Goal: Task Accomplishment & Management: Manage account settings

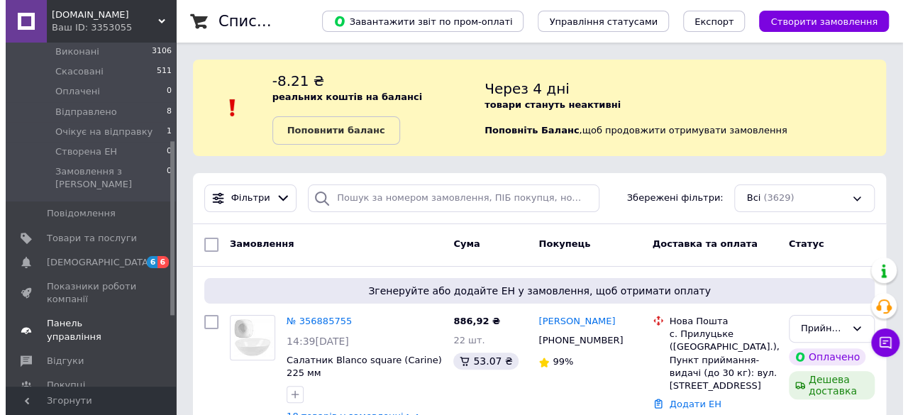
scroll to position [333, 0]
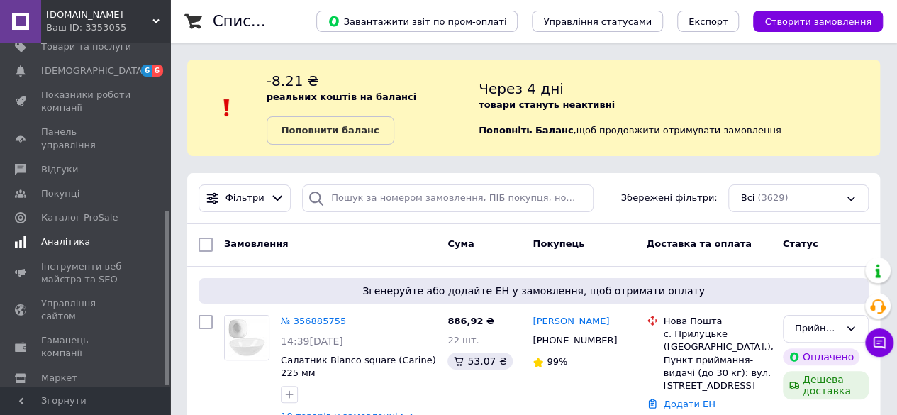
click at [70, 236] on span "Аналітика" at bounding box center [65, 242] width 49 height 13
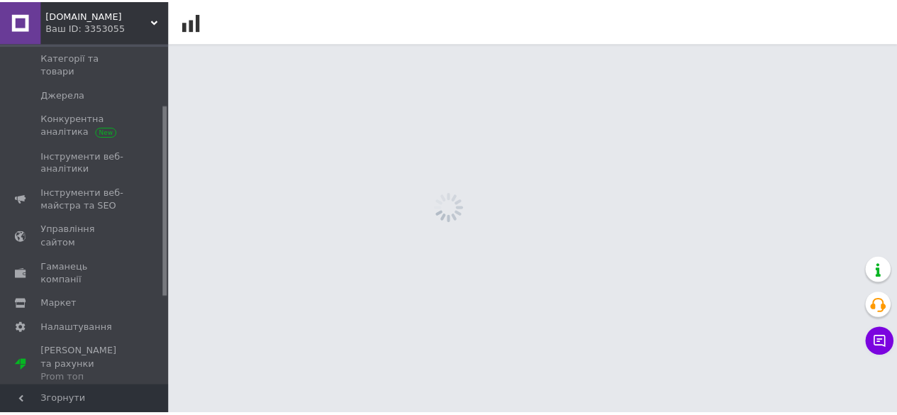
scroll to position [111, 0]
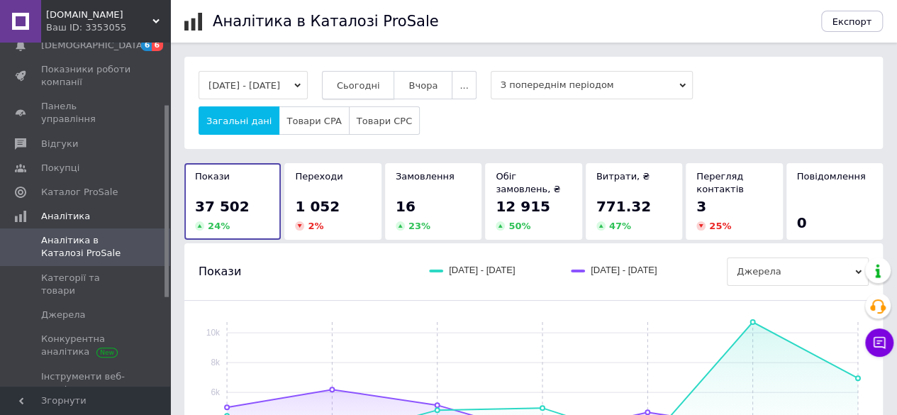
click at [375, 80] on span "Сьогодні" at bounding box center [358, 85] width 43 height 11
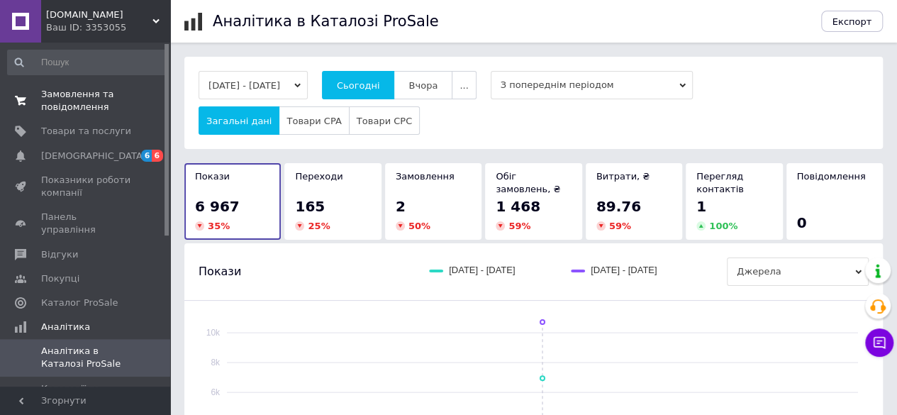
click at [65, 90] on span "Замовлення та повідомлення" at bounding box center [86, 101] width 90 height 26
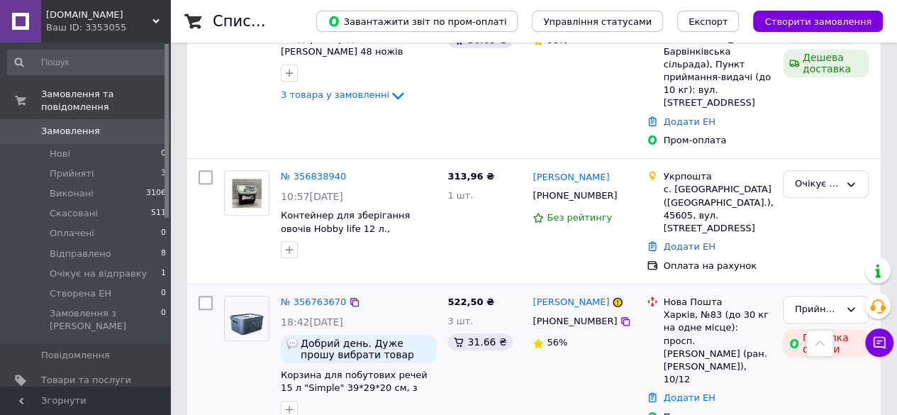
scroll to position [284, 0]
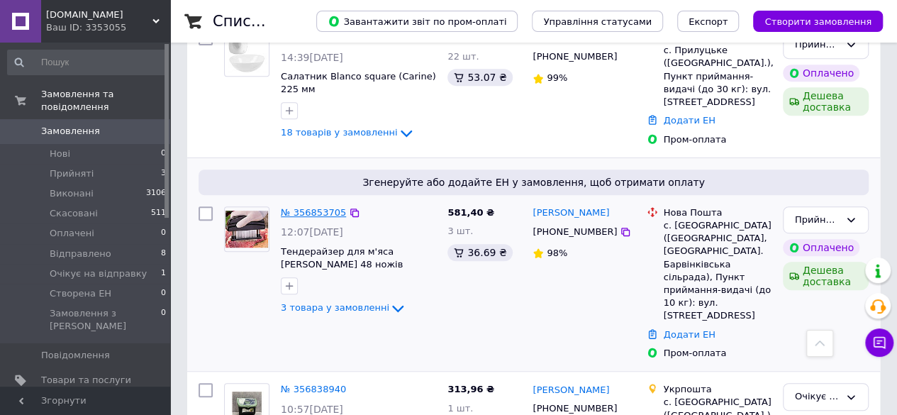
click at [319, 207] on link "№ 356853705" at bounding box center [313, 212] width 65 height 11
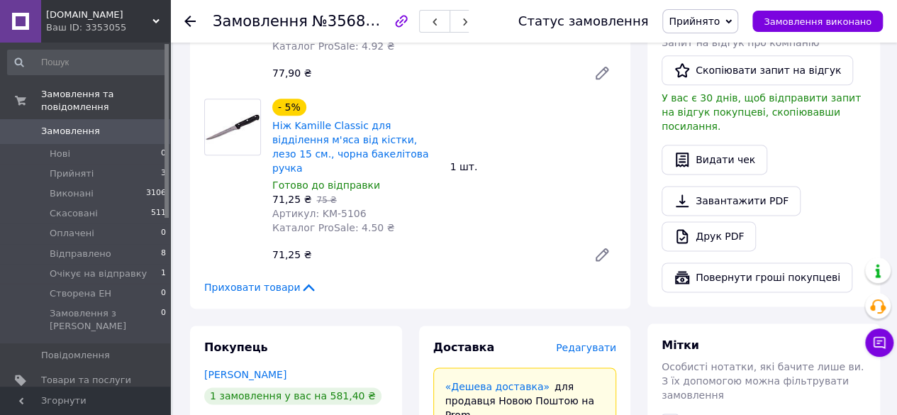
scroll to position [851, 0]
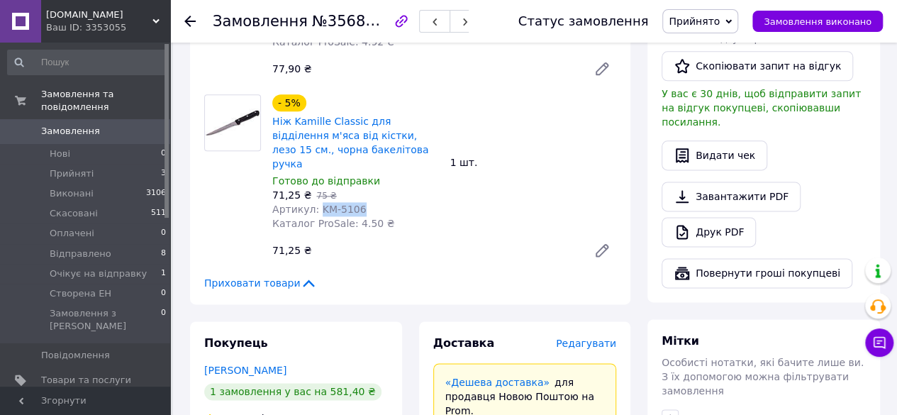
drag, startPoint x: 314, startPoint y: 145, endPoint x: 348, endPoint y: 146, distance: 33.3
click at [387, 202] on div "Артикул: KM-5106" at bounding box center [355, 209] width 167 height 14
copy span "KM-5106"
click at [194, 20] on icon at bounding box center [189, 21] width 11 height 11
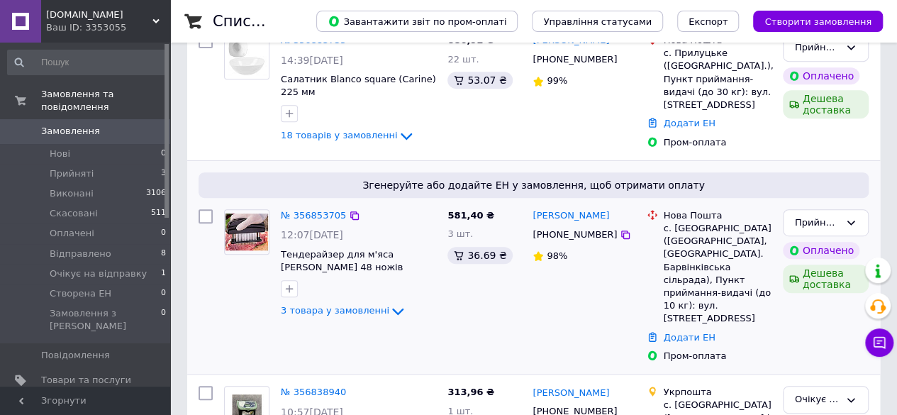
scroll to position [284, 0]
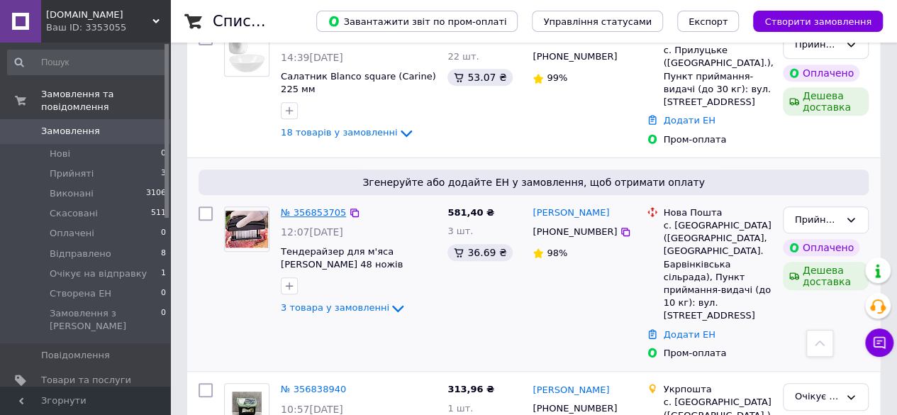
click at [311, 207] on link "№ 356853705" at bounding box center [313, 212] width 65 height 11
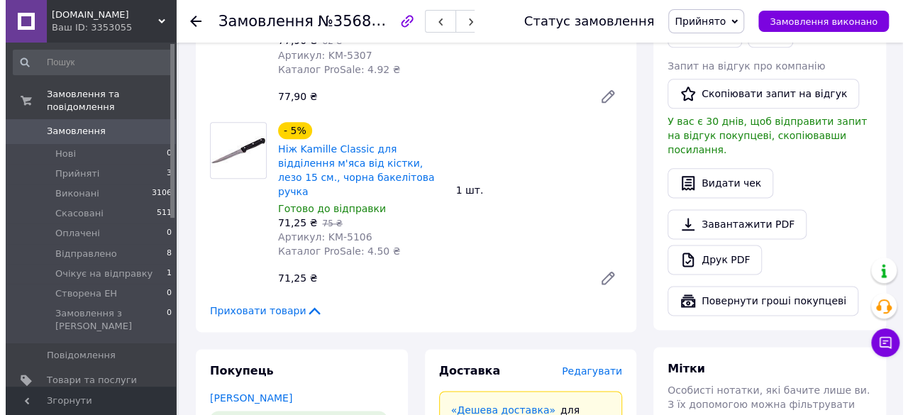
scroll to position [922, 0]
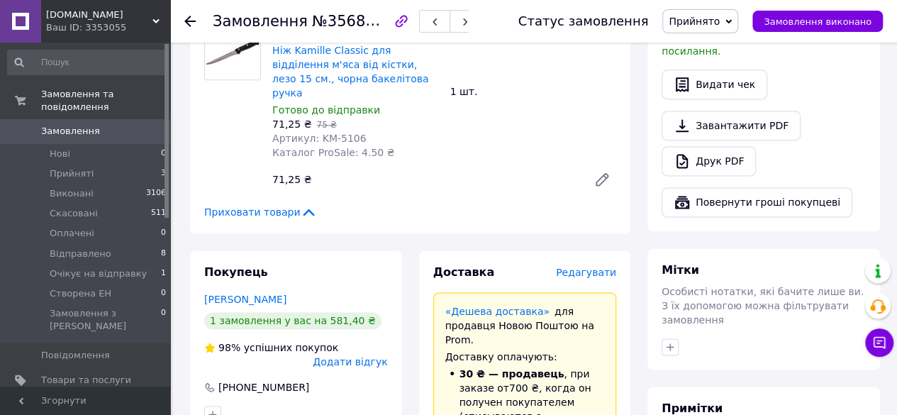
click at [582, 267] on span "Редагувати" at bounding box center [586, 272] width 60 height 11
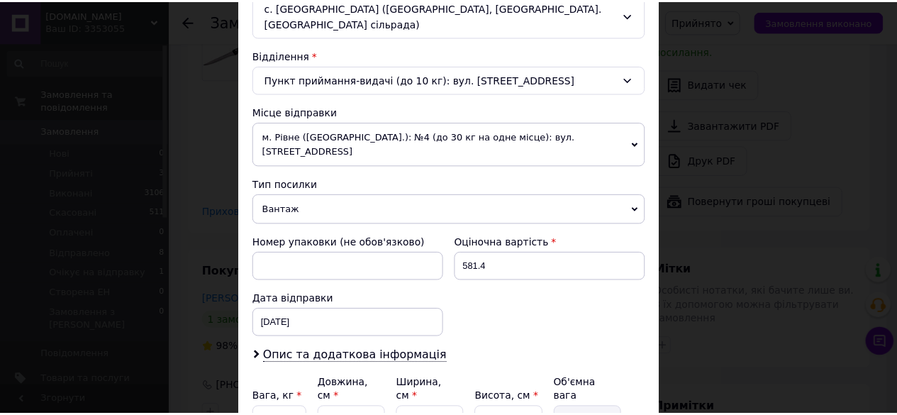
scroll to position [497, 0]
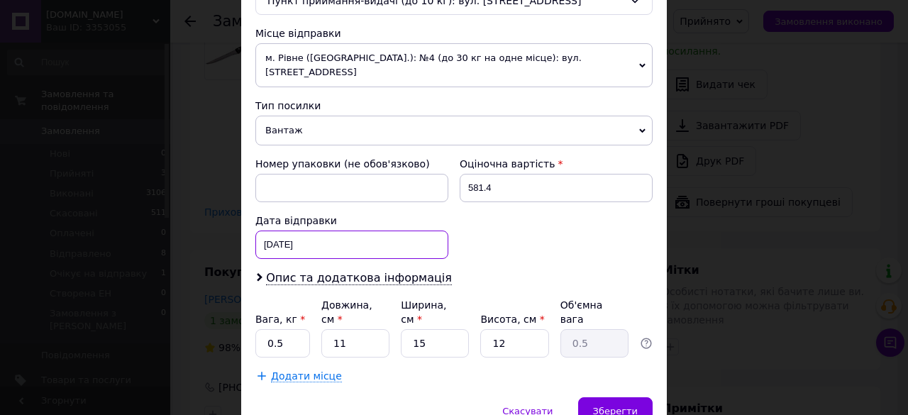
click at [314, 231] on div "[DATE] < 2025 > < Август > Пн Вт Ср Чт Пт Сб Вс 28 29 30 31 1 2 3 4 5 6 7 8 9 1…" at bounding box center [351, 245] width 193 height 28
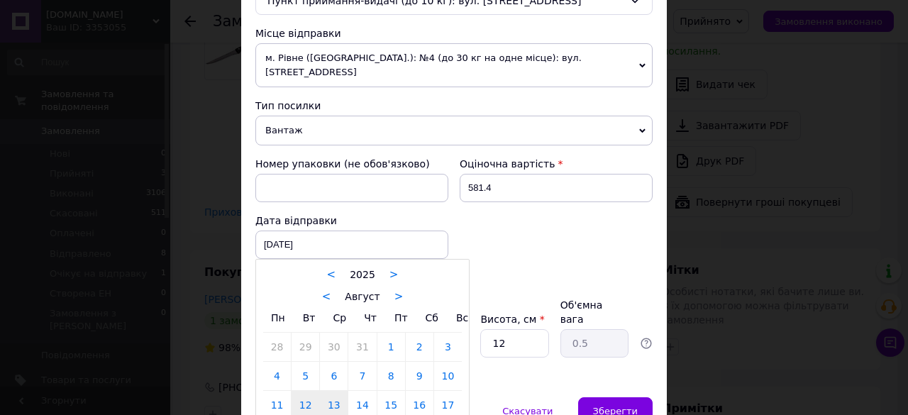
click at [333, 391] on link "13" at bounding box center [334, 405] width 28 height 28
type input "[DATE]"
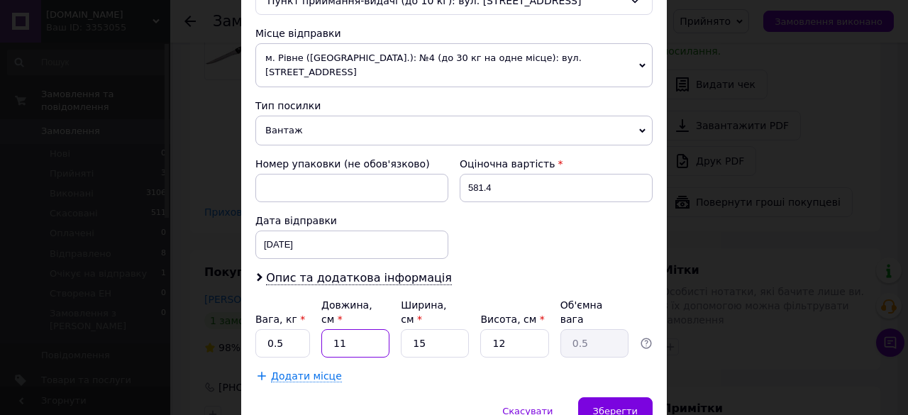
drag, startPoint x: 350, startPoint y: 299, endPoint x: 331, endPoint y: 296, distance: 20.1
click at [331, 329] on input "11" at bounding box center [355, 343] width 68 height 28
type input "3"
type input "0.14"
type input "30"
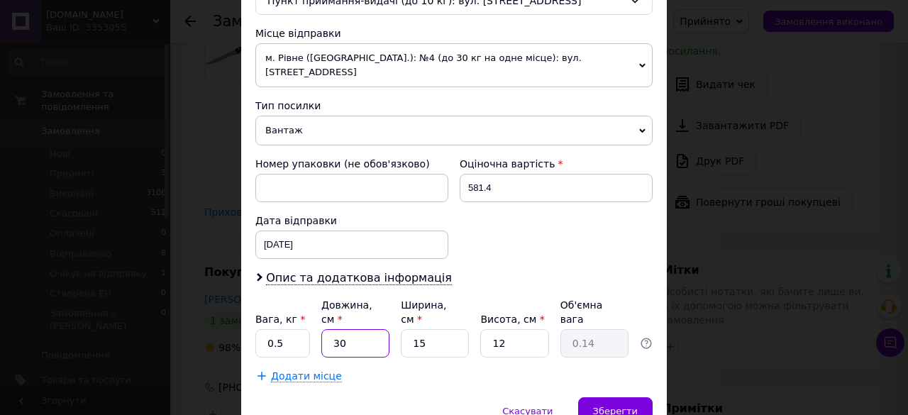
type input "1.35"
type input "30"
click at [423, 329] on input "15" at bounding box center [435, 343] width 68 height 28
type input "10"
type input "0.9"
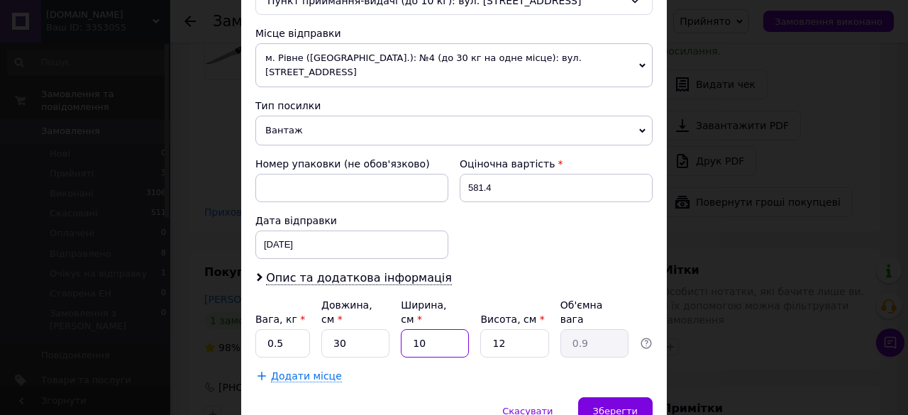
type input "10"
drag, startPoint x: 280, startPoint y: 296, endPoint x: 263, endPoint y: 296, distance: 17.0
click at [263, 329] on input "0.5" at bounding box center [282, 343] width 55 height 28
type input "1"
click at [620, 397] on div "Зберегти" at bounding box center [615, 411] width 74 height 28
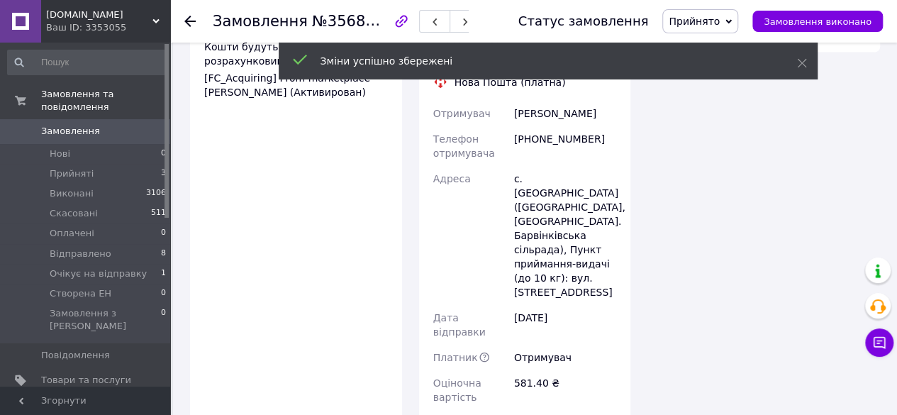
scroll to position [1632, 0]
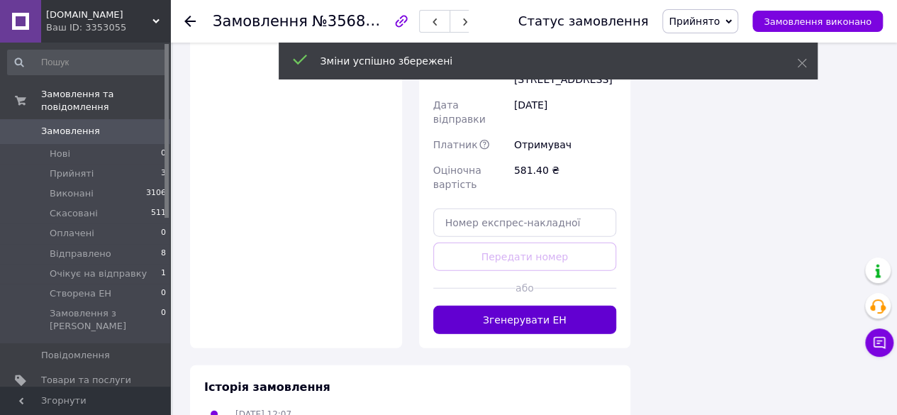
click at [519, 306] on button "Згенерувати ЕН" at bounding box center [525, 320] width 184 height 28
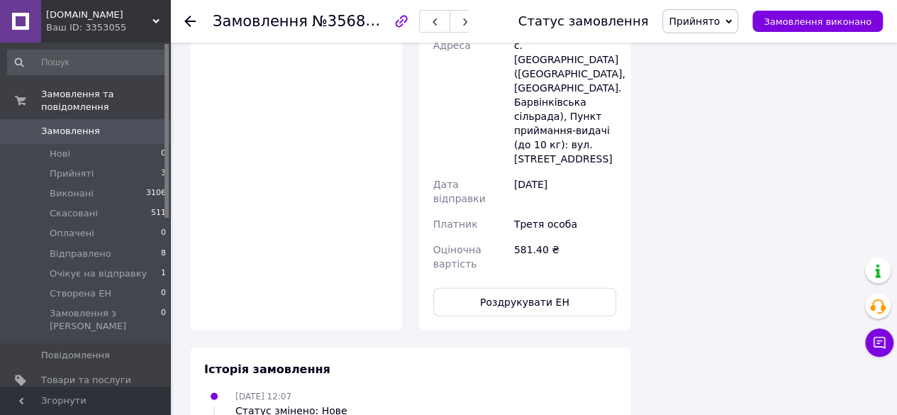
click at [189, 18] on use at bounding box center [189, 21] width 11 height 11
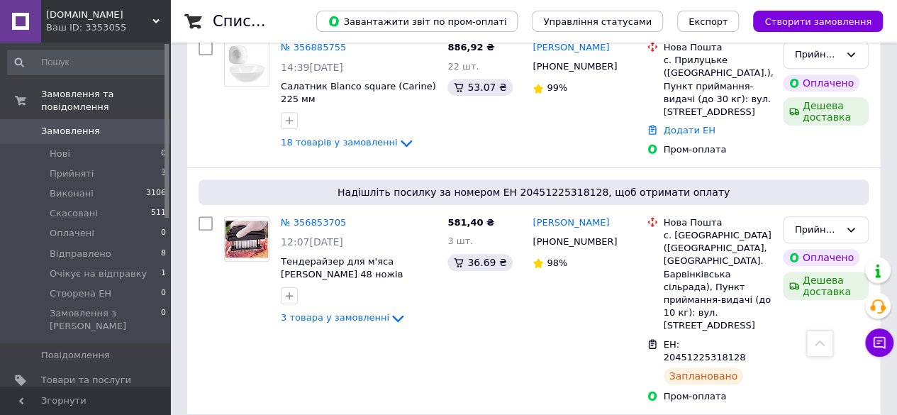
scroll to position [184, 0]
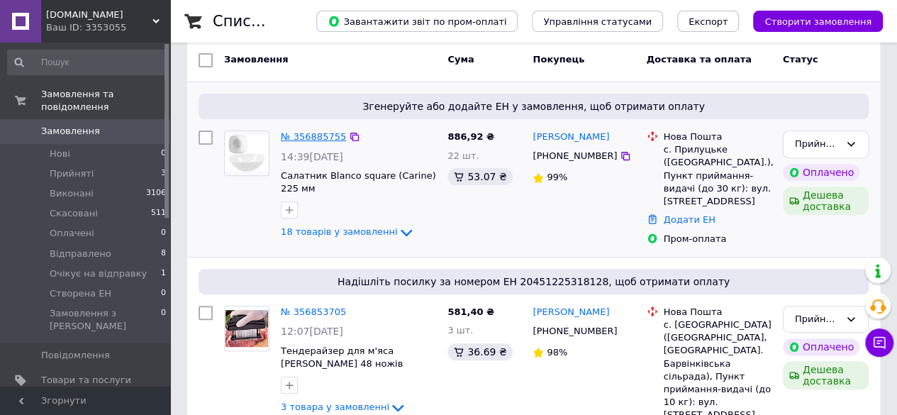
click at [309, 131] on link "№ 356885755" at bounding box center [313, 136] width 65 height 11
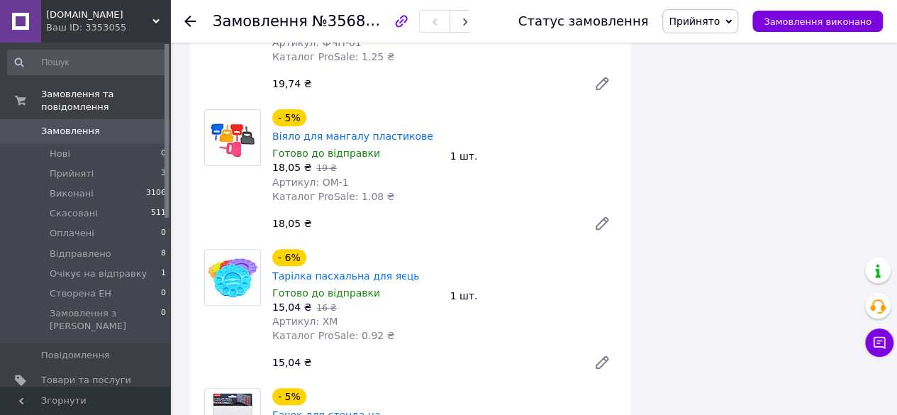
scroll to position [2809, 0]
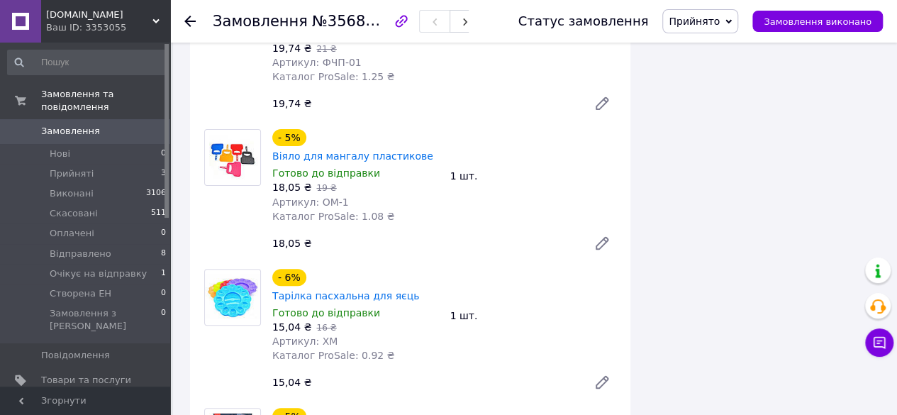
click at [188, 21] on use at bounding box center [189, 21] width 11 height 11
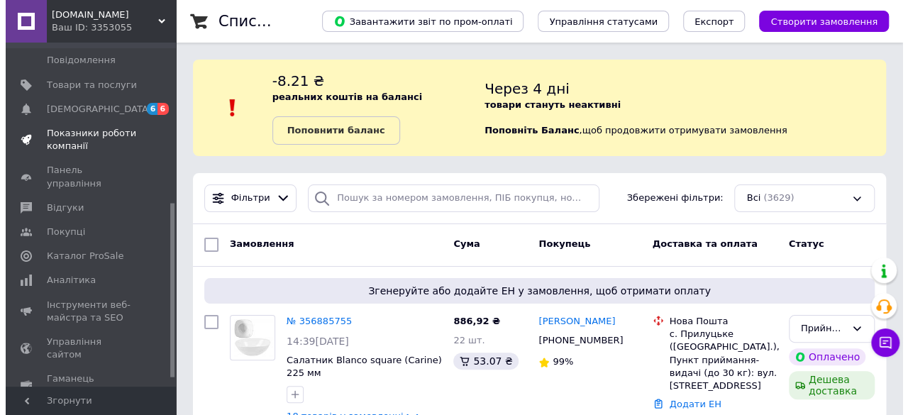
scroll to position [333, 0]
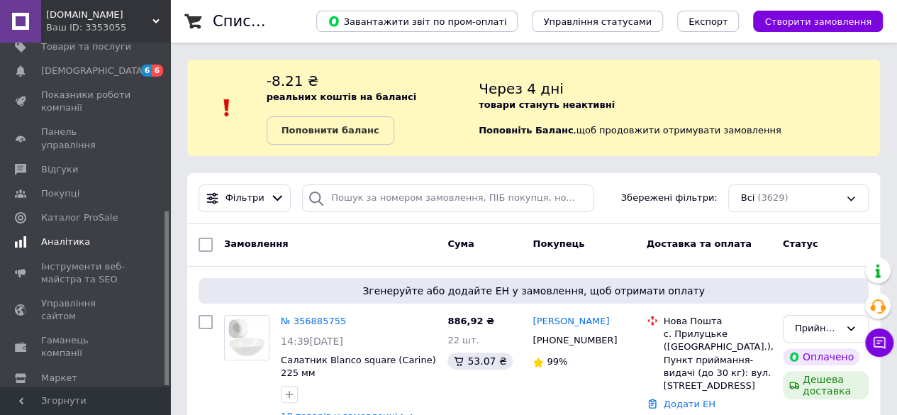
click at [72, 236] on span "Аналітика" at bounding box center [65, 242] width 49 height 13
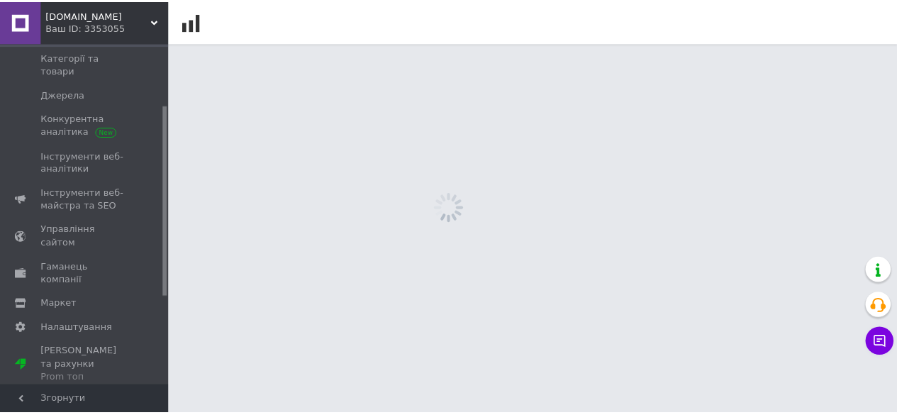
scroll to position [111, 0]
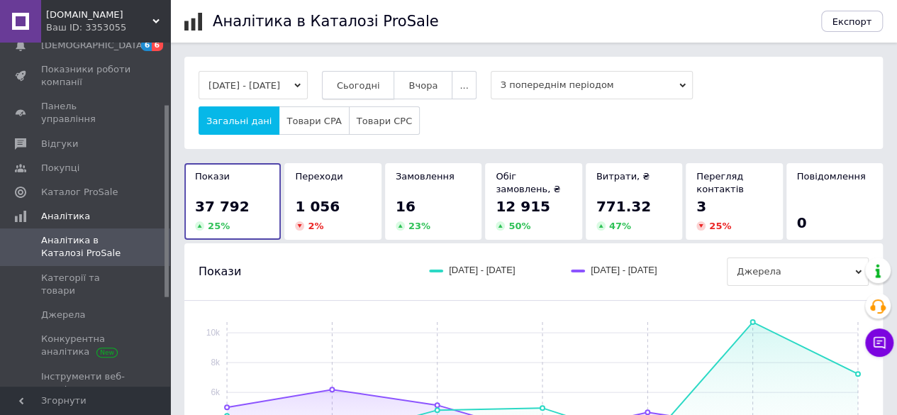
click at [380, 89] on span "Сьогодні" at bounding box center [358, 85] width 43 height 11
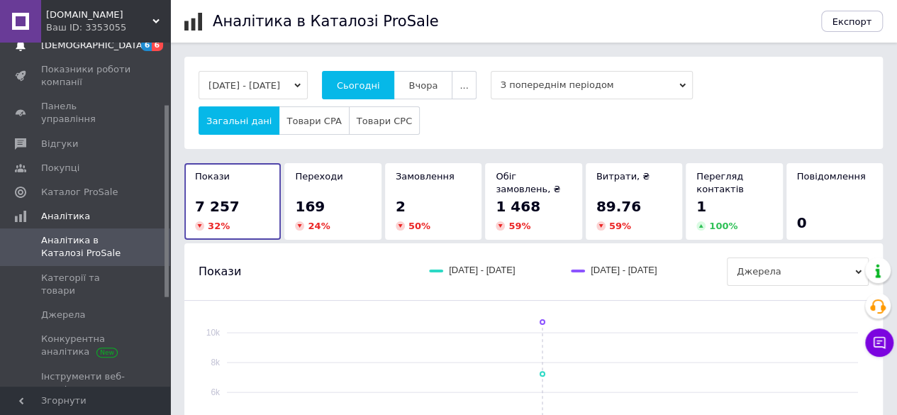
click at [74, 45] on span "[DEMOGRAPHIC_DATA]" at bounding box center [93, 45] width 105 height 13
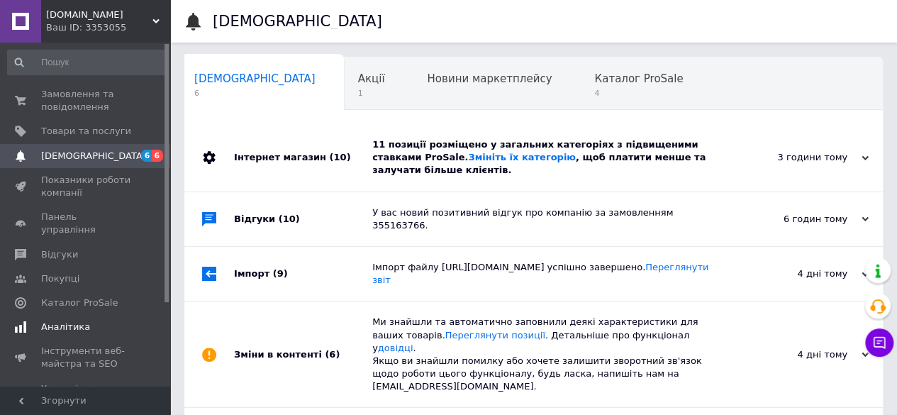
click at [67, 321] on span "Аналітика" at bounding box center [65, 327] width 49 height 13
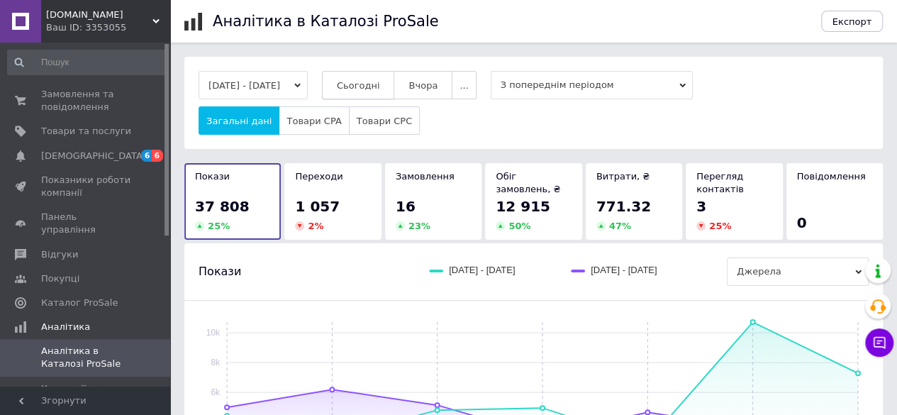
click at [380, 89] on span "Сьогодні" at bounding box center [358, 85] width 43 height 11
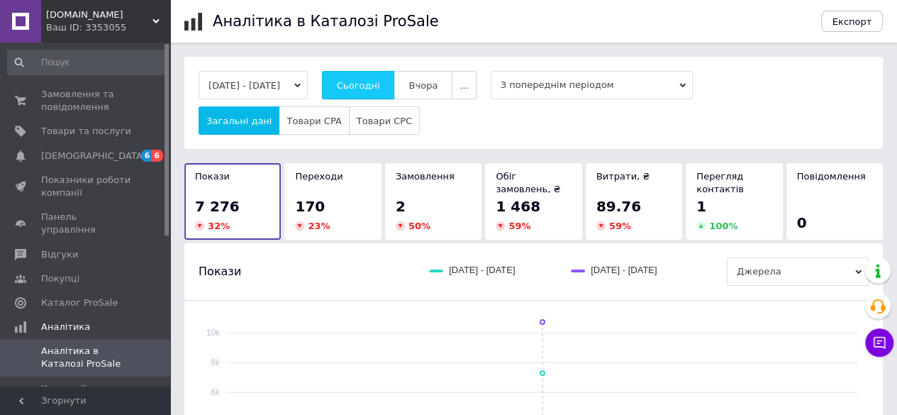
click at [363, 72] on button "Сьогодні" at bounding box center [358, 85] width 73 height 28
click at [71, 90] on span "Замовлення та повідомлення" at bounding box center [86, 101] width 90 height 26
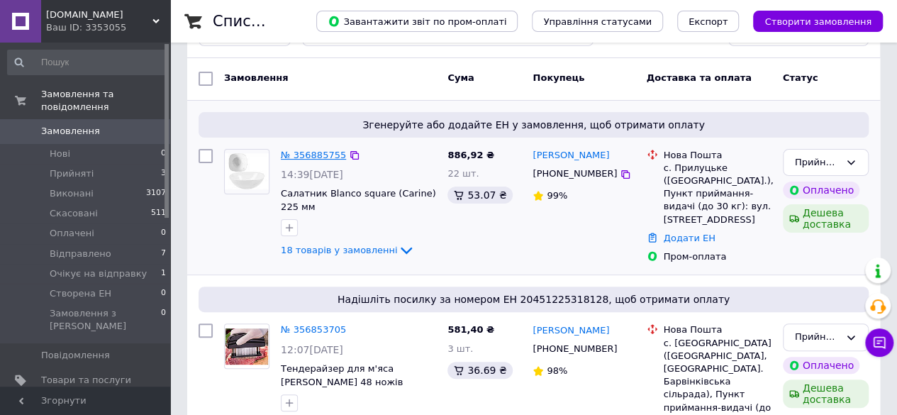
scroll to position [71, 0]
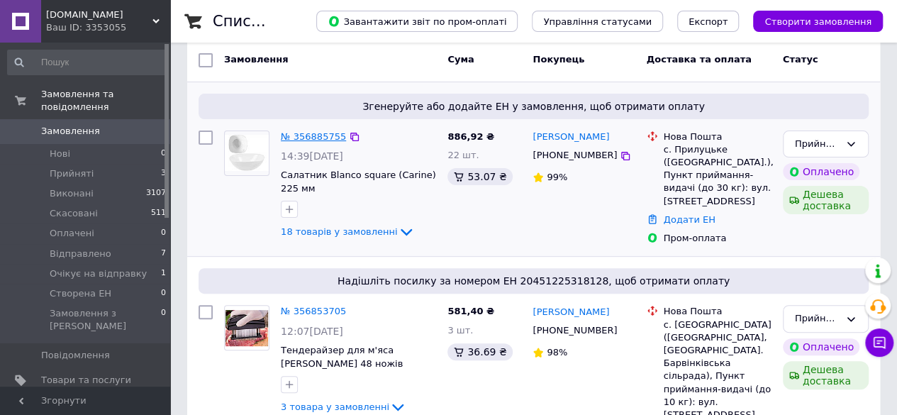
click at [323, 132] on link "№ 356885755" at bounding box center [313, 136] width 65 height 11
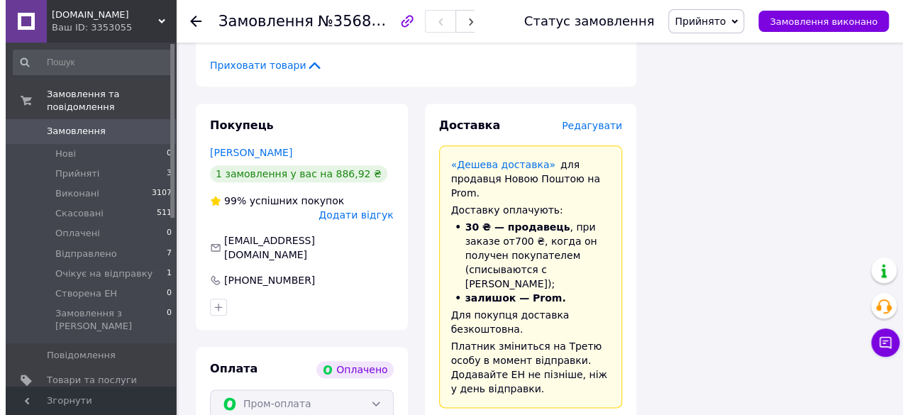
scroll to position [3263, 0]
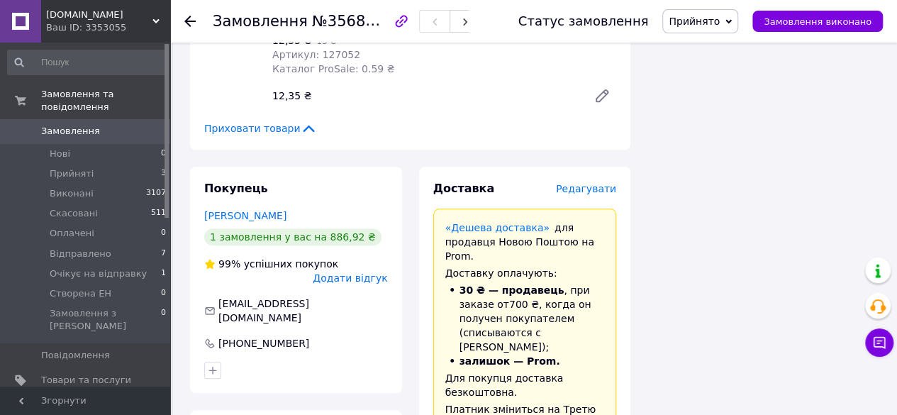
click at [593, 183] on span "Редагувати" at bounding box center [586, 188] width 60 height 11
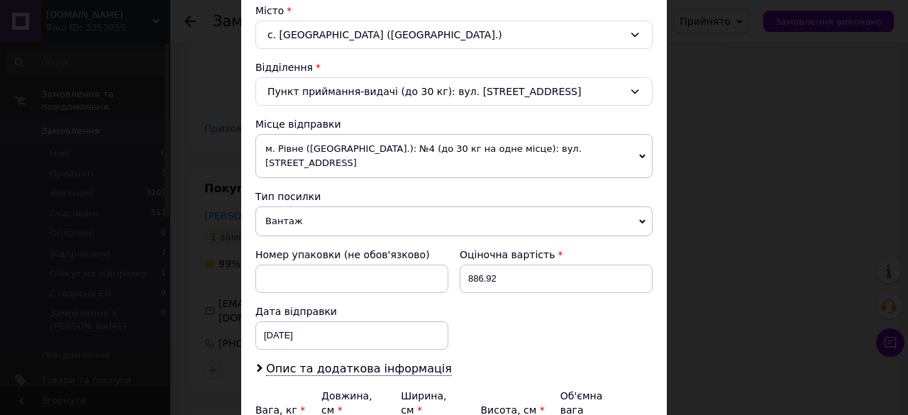
scroll to position [521, 0]
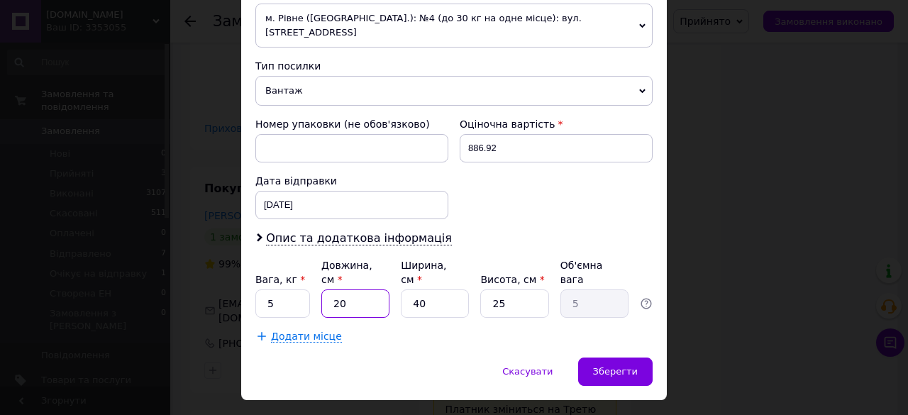
drag, startPoint x: 342, startPoint y: 270, endPoint x: 319, endPoint y: 269, distance: 22.7
click at [321, 289] on input "20" at bounding box center [355, 303] width 68 height 28
type input "3"
type input "0.75"
type input "38"
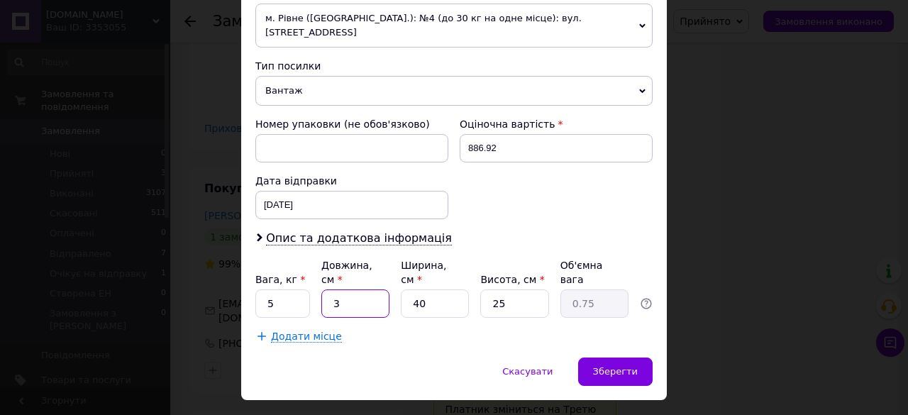
type input "9.5"
type input "38"
drag, startPoint x: 428, startPoint y: 267, endPoint x: 363, endPoint y: 262, distance: 64.8
click at [363, 262] on div "Вага, кг * 5 Довжина, см * 38 Ширина, см * 40 Висота, см * 25 Об'ємна вага 9.5" at bounding box center [453, 288] width 397 height 60
type input "2"
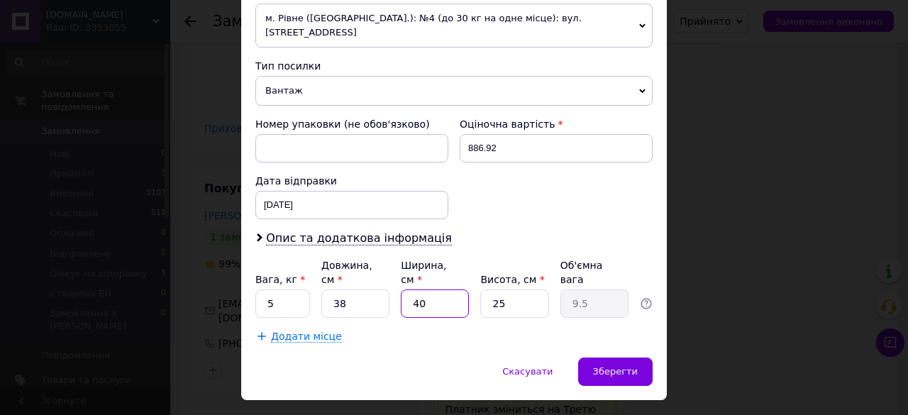
type input "0.48"
type input "27"
type input "6.41"
type input "27"
drag, startPoint x: 492, startPoint y: 269, endPoint x: 481, endPoint y: 267, distance: 11.4
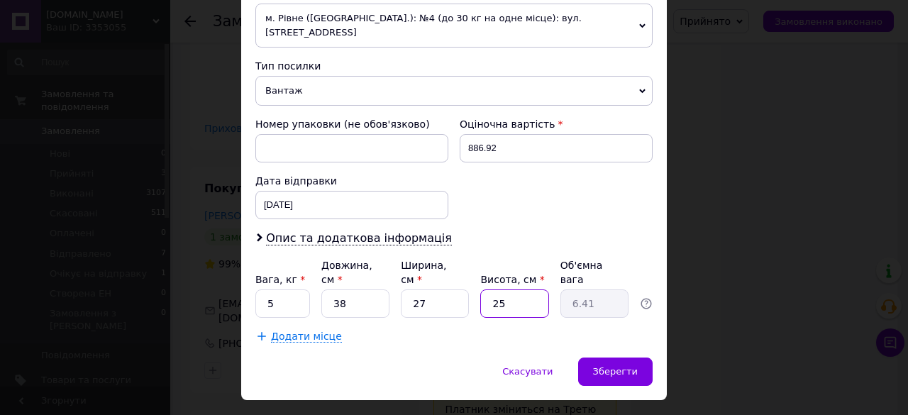
click at [481, 289] on input "25" at bounding box center [514, 303] width 68 height 28
type input "2"
type input "0.51"
type input "27"
type input "6.93"
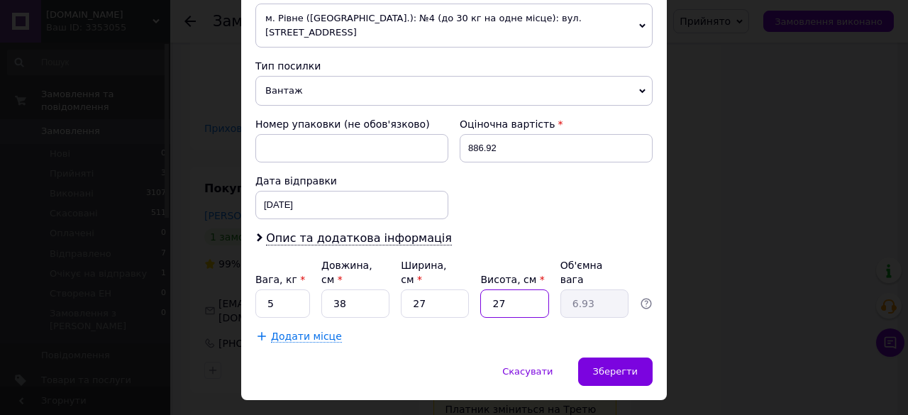
type input "27"
click at [267, 289] on input "5" at bounding box center [282, 303] width 55 height 28
click at [610, 366] on span "Зберегти" at bounding box center [615, 371] width 45 height 11
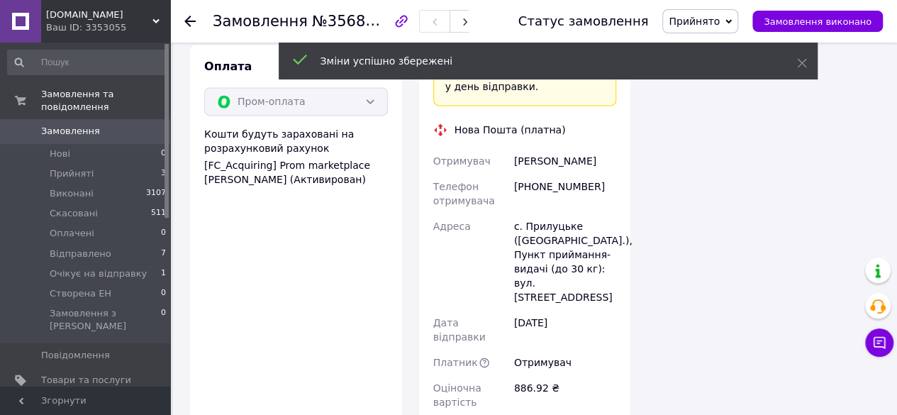
scroll to position [3760, 0]
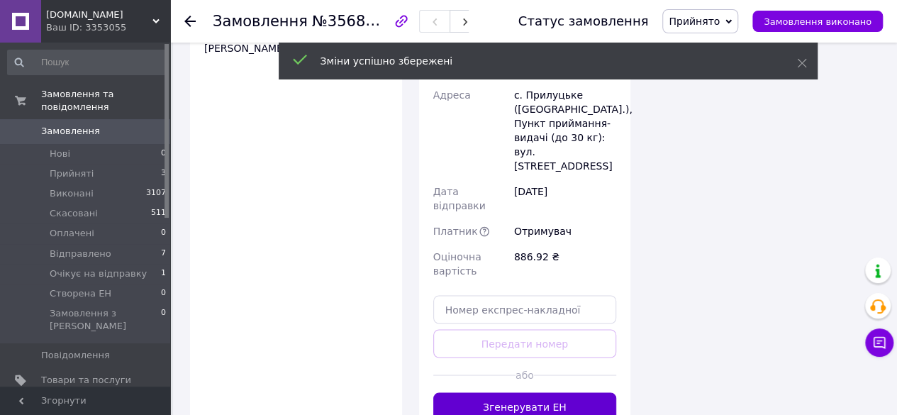
click at [502, 392] on button "Згенерувати ЕН" at bounding box center [525, 406] width 184 height 28
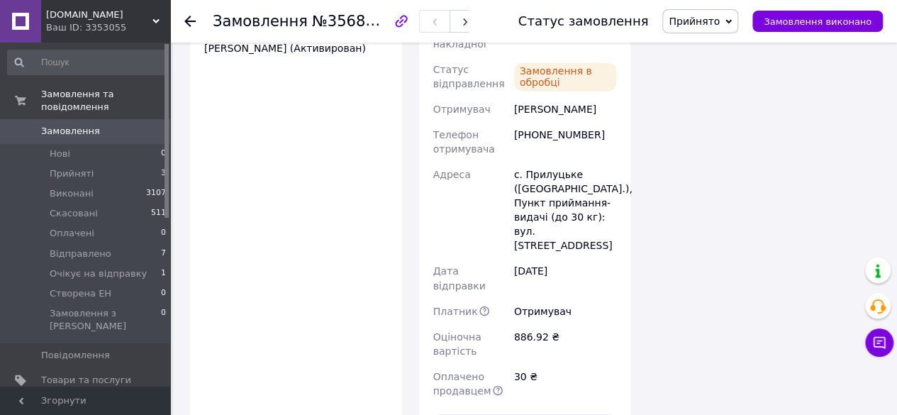
click at [188, 18] on use at bounding box center [189, 21] width 11 height 11
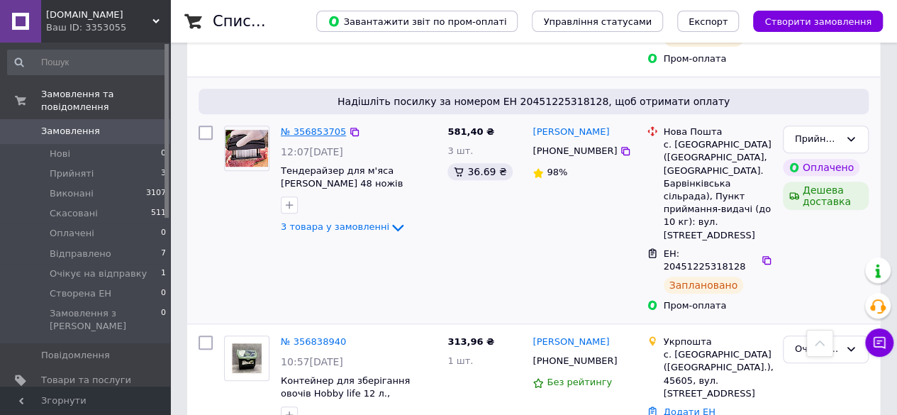
click at [297, 126] on link "№ 356853705" at bounding box center [313, 131] width 65 height 11
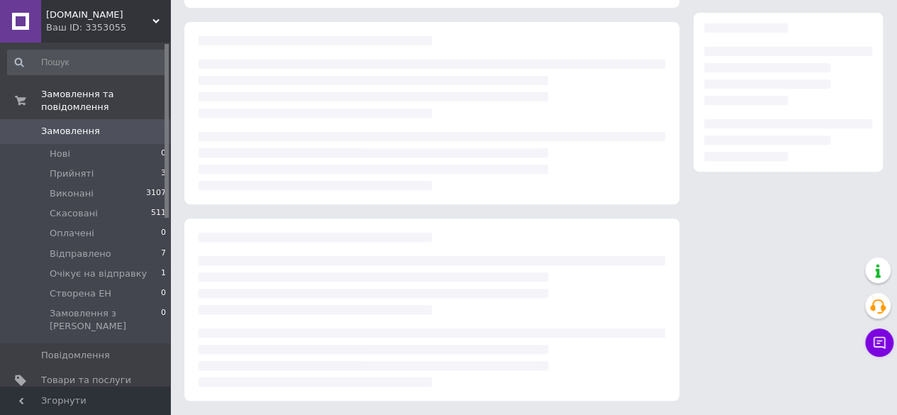
scroll to position [233, 0]
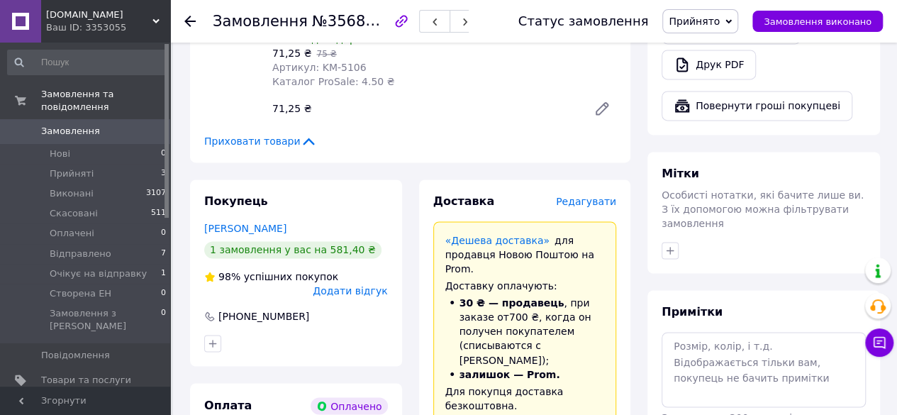
click at [585, 196] on span "Редагувати" at bounding box center [586, 201] width 60 height 11
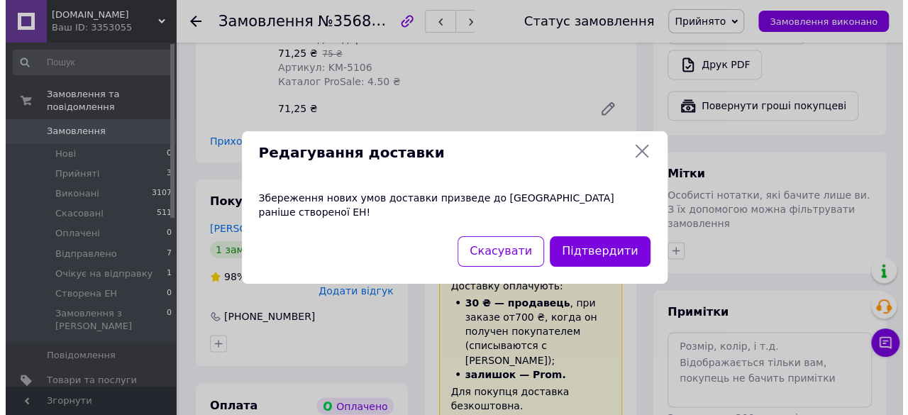
scroll to position [979, 0]
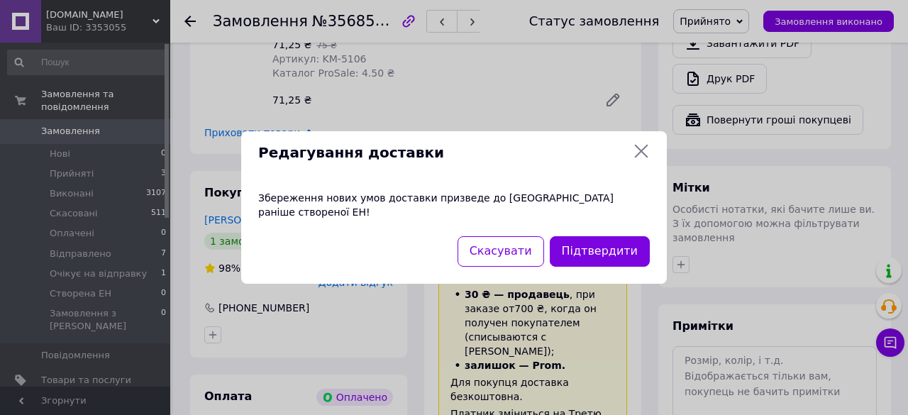
click at [647, 160] on icon at bounding box center [641, 151] width 17 height 17
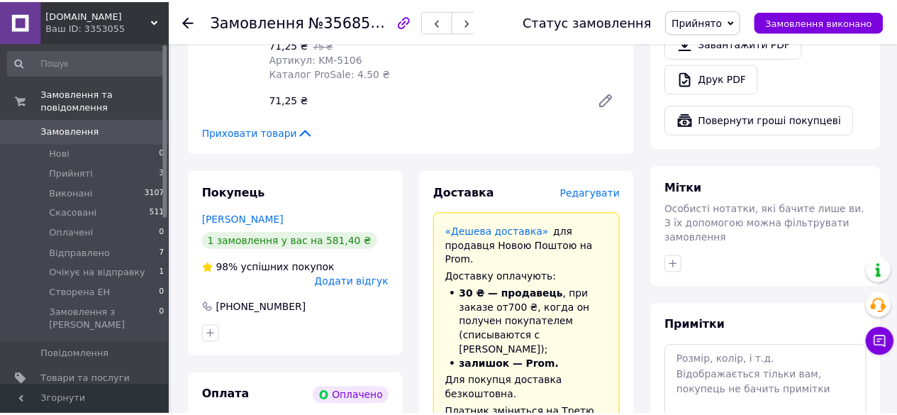
scroll to position [993, 0]
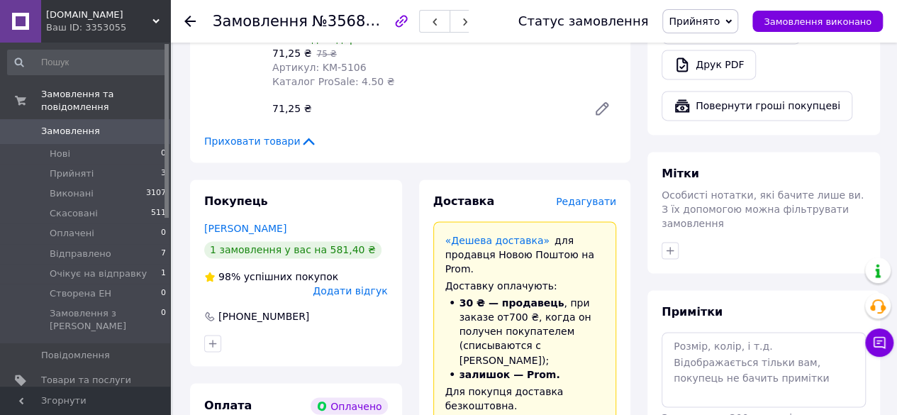
click at [187, 18] on icon at bounding box center [189, 21] width 11 height 11
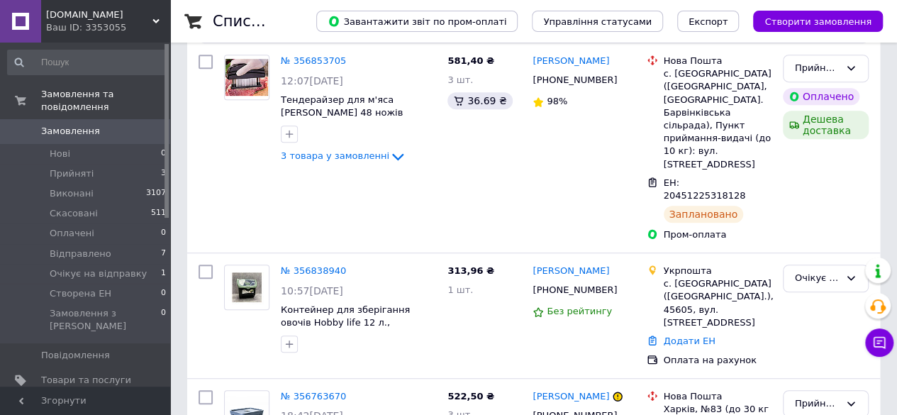
scroll to position [497, 0]
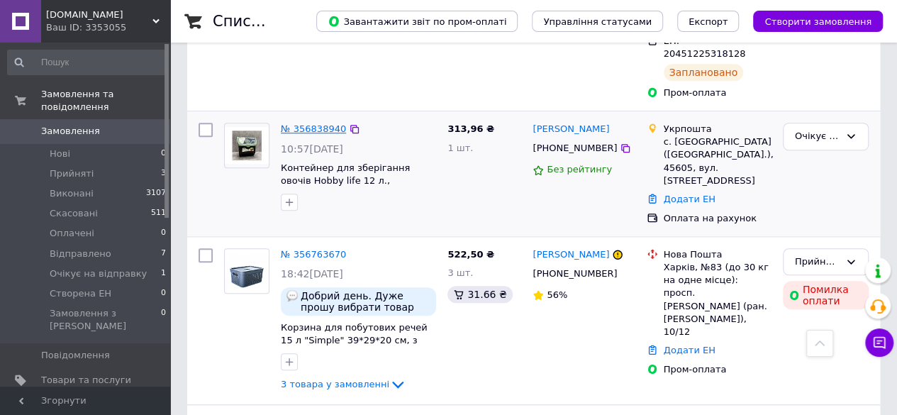
click at [305, 123] on link "№ 356838940" at bounding box center [313, 128] width 65 height 11
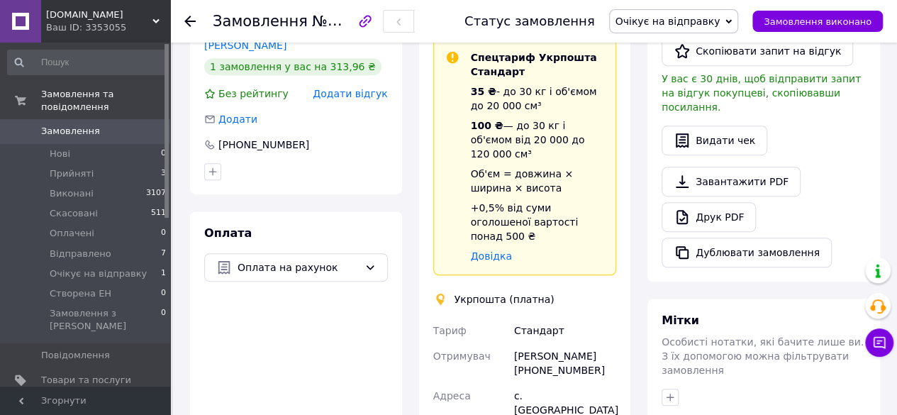
scroll to position [71, 0]
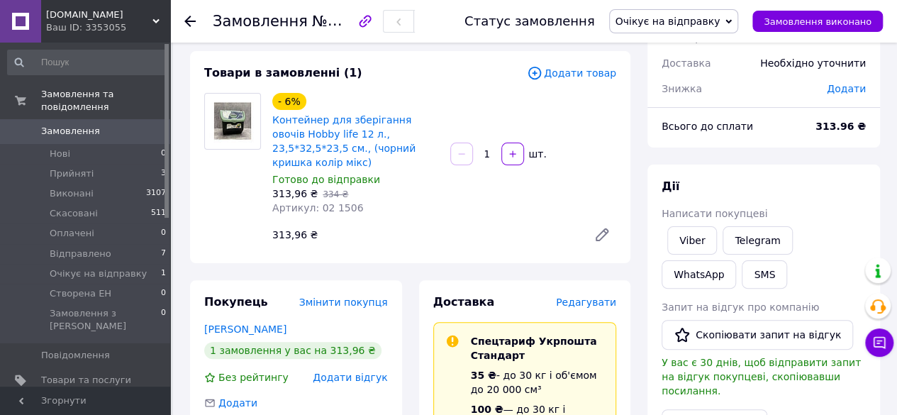
click at [187, 22] on icon at bounding box center [189, 21] width 11 height 11
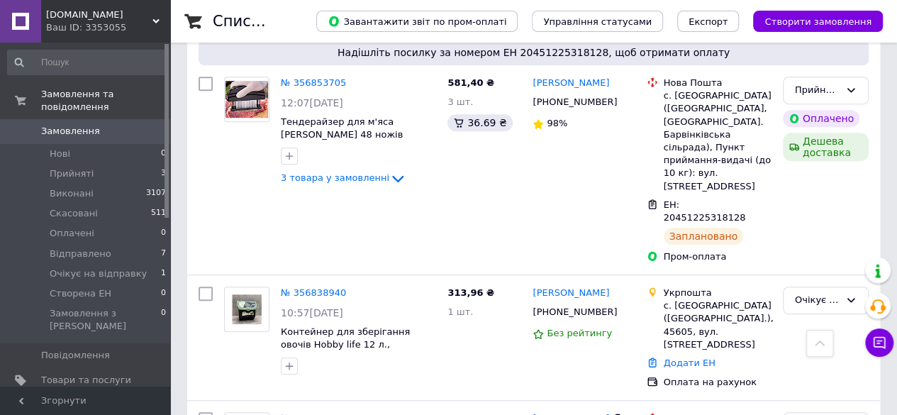
scroll to position [355, 0]
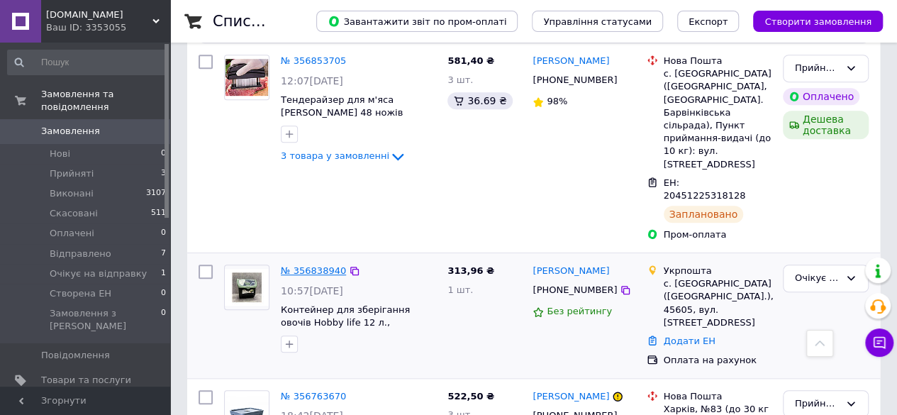
click at [298, 265] on link "№ 356838940" at bounding box center [313, 270] width 65 height 11
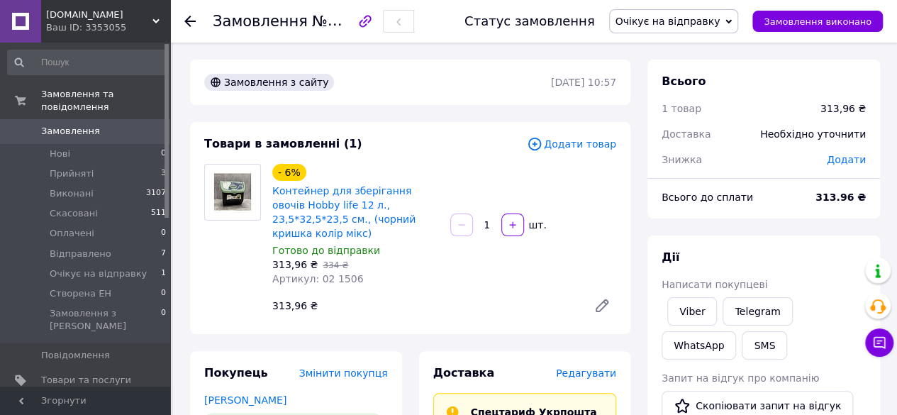
click at [597, 367] on span "Редагувати" at bounding box center [586, 372] width 60 height 11
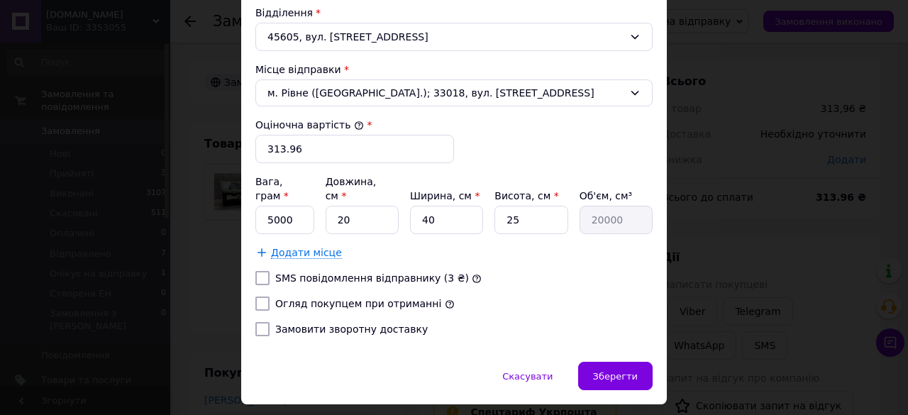
scroll to position [517, 0]
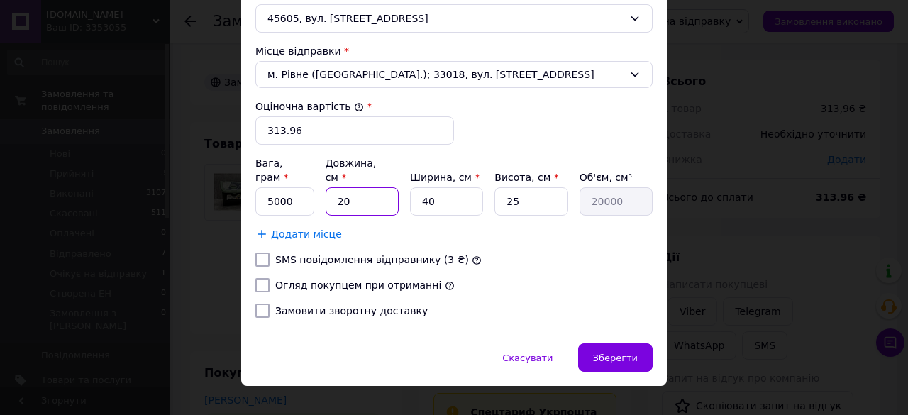
drag, startPoint x: 350, startPoint y: 185, endPoint x: 332, endPoint y: 185, distance: 18.4
click at [332, 187] on input "20" at bounding box center [362, 201] width 73 height 28
type input "2"
type input "2000"
type input "24"
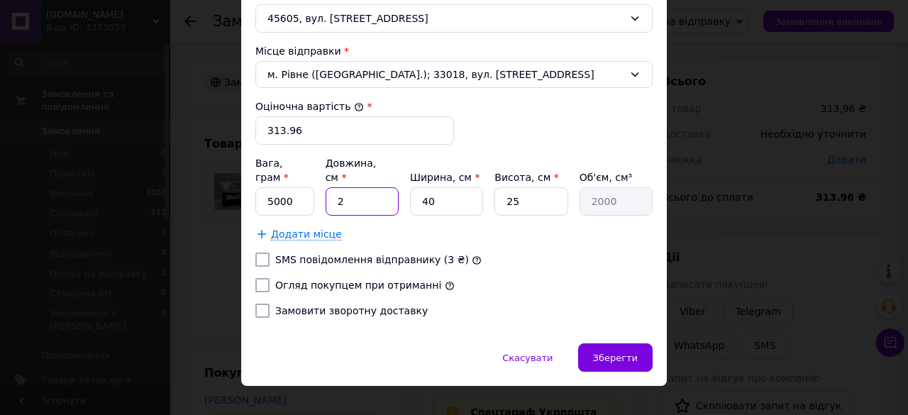
type input "24000"
type input "24"
drag, startPoint x: 433, startPoint y: 182, endPoint x: 407, endPoint y: 181, distance: 26.3
click at [407, 181] on div "Вага, грам * 5000 Довжина, см * 24 Ширина, см * 40 Висота, см * 25 Об'єм, см³ 2…" at bounding box center [453, 186] width 397 height 60
type input "3"
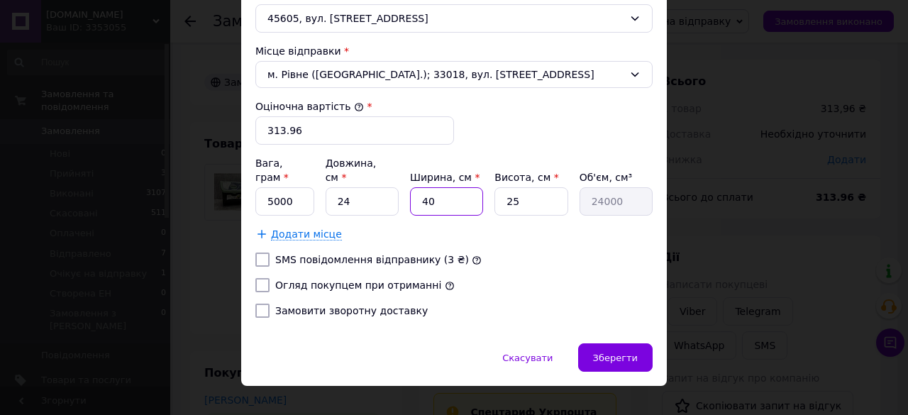
type input "1800"
type input "35"
type input "21000"
type input "35"
drag, startPoint x: 517, startPoint y: 181, endPoint x: 488, endPoint y: 182, distance: 29.1
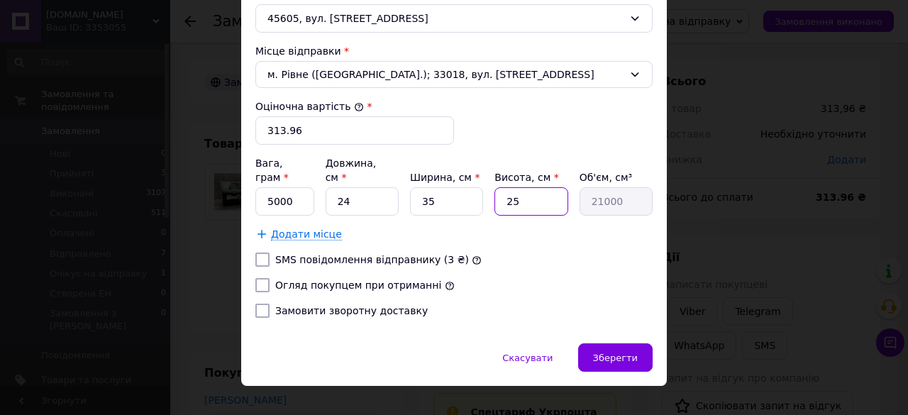
click at [488, 182] on div "Вага, грам * 5000 Довжина, см * 24 Ширина, см * 35 Висота, см * 25 Об'єм, см³ 2…" at bounding box center [453, 186] width 397 height 60
type input "3"
type input "2520"
type input "30"
type input "25200"
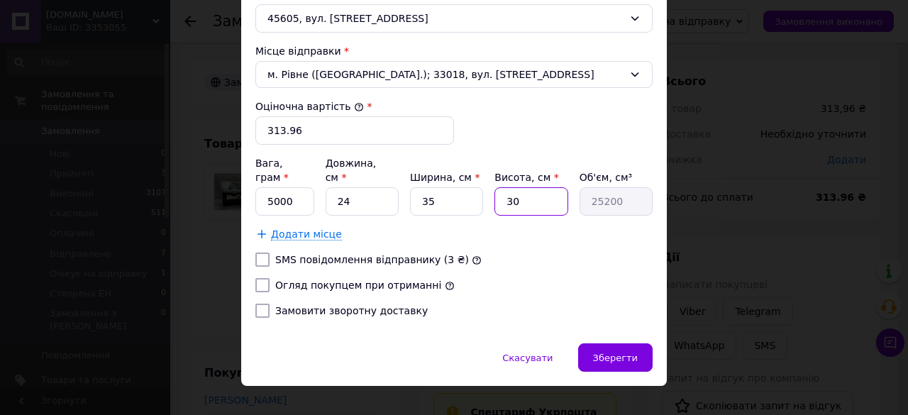
type input "30"
drag, startPoint x: 270, startPoint y: 180, endPoint x: 260, endPoint y: 180, distance: 9.9
click at [260, 187] on input "5000" at bounding box center [284, 201] width 59 height 28
click at [263, 187] on input "3000" at bounding box center [284, 201] width 59 height 28
click at [266, 187] on input "3000" at bounding box center [284, 201] width 59 height 28
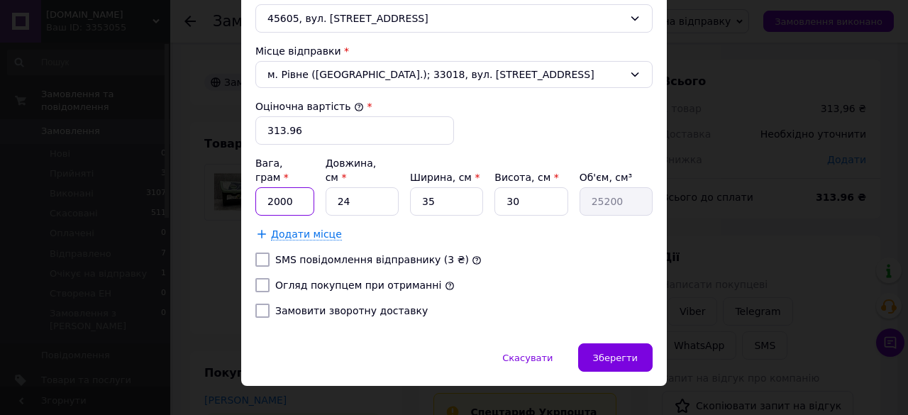
type input "2000"
click at [258, 278] on input "Огляд покупцем при отриманні" at bounding box center [262, 285] width 14 height 14
checkbox input "true"
click at [609, 353] on span "Зберегти" at bounding box center [615, 358] width 45 height 11
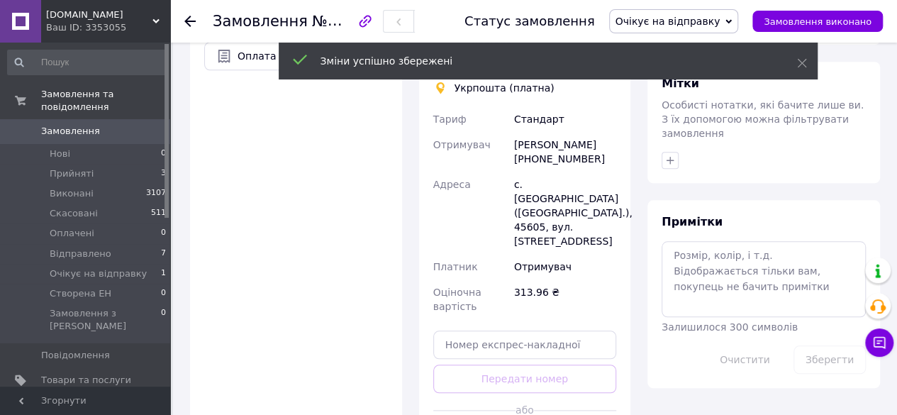
scroll to position [638, 0]
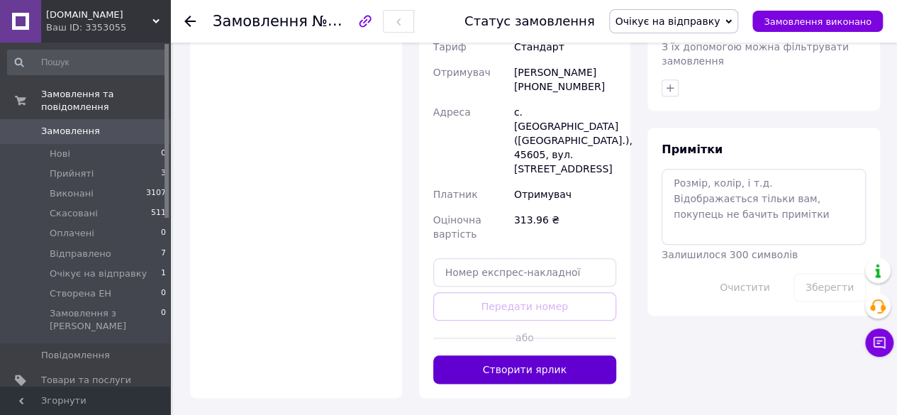
click at [524, 355] on button "Створити ярлик" at bounding box center [525, 369] width 184 height 28
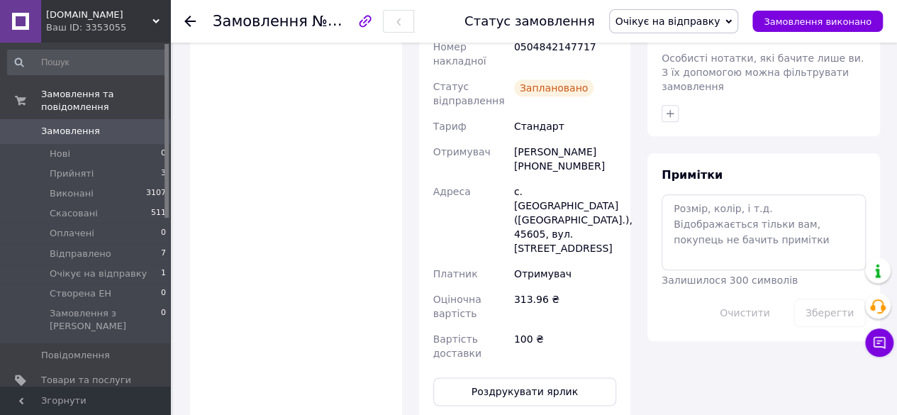
click at [188, 22] on icon at bounding box center [189, 21] width 11 height 11
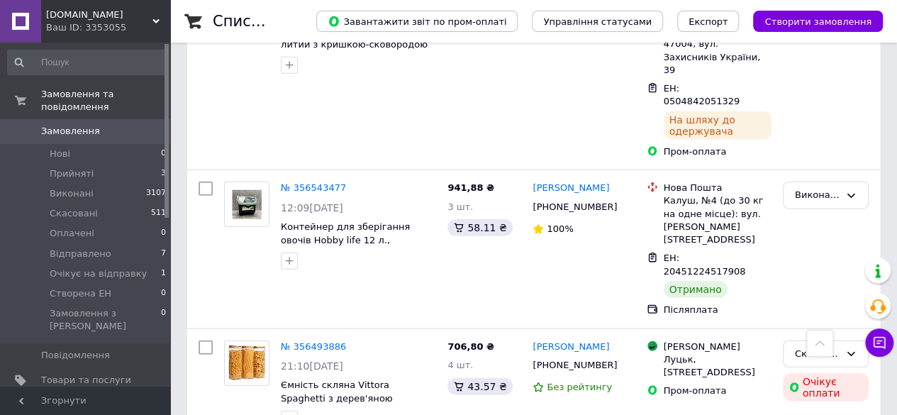
scroll to position [1632, 0]
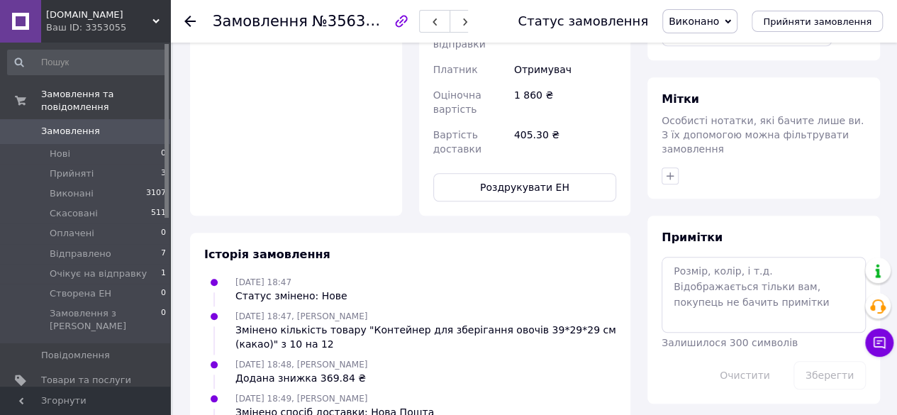
scroll to position [365, 0]
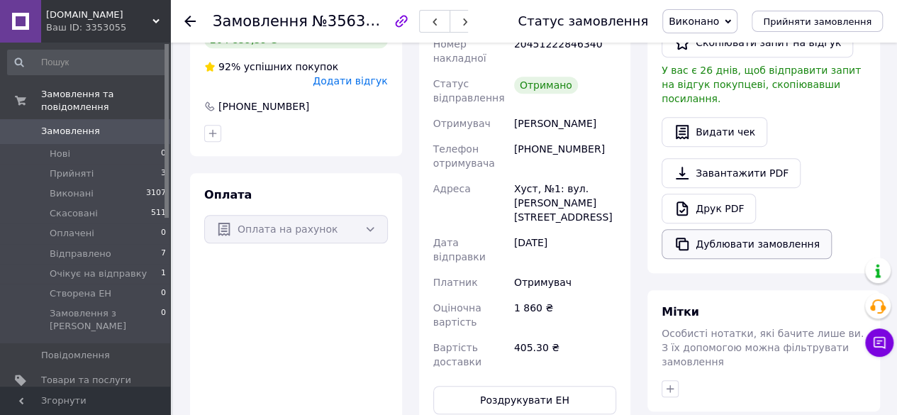
click at [763, 229] on button "Дублювати замовлення" at bounding box center [747, 244] width 170 height 30
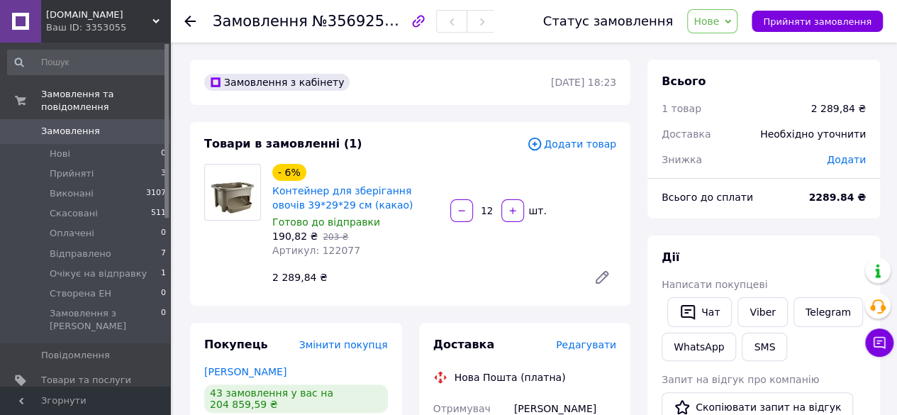
click at [567, 148] on span "Додати товар" at bounding box center [571, 144] width 89 height 16
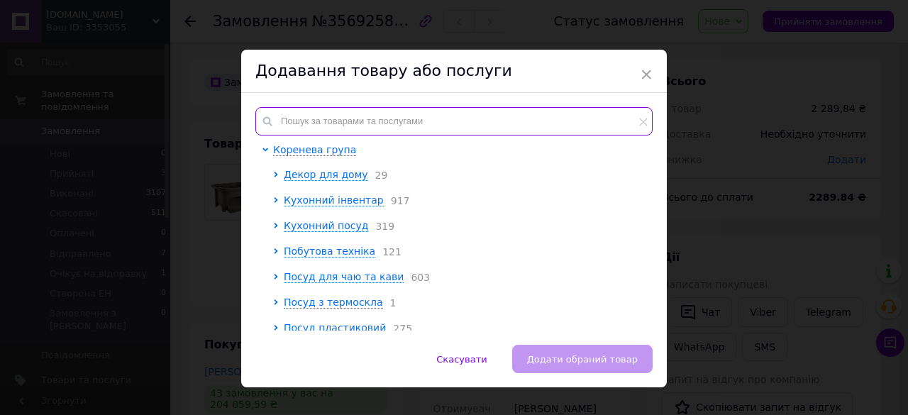
click at [289, 125] on input "text" at bounding box center [453, 121] width 397 height 28
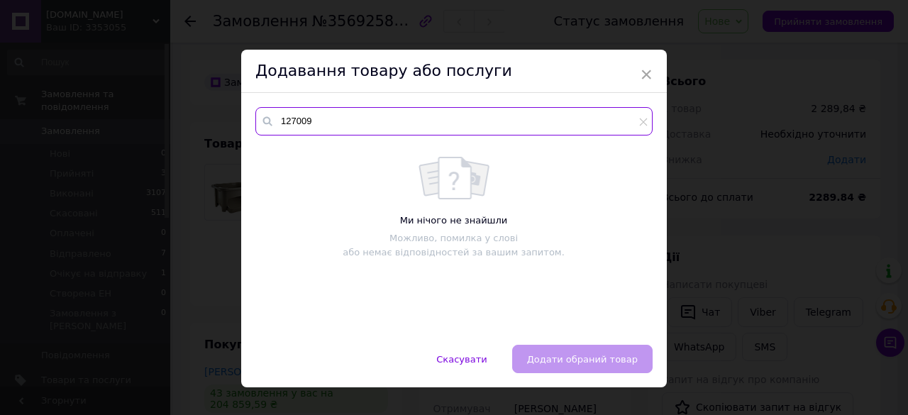
type input "127009"
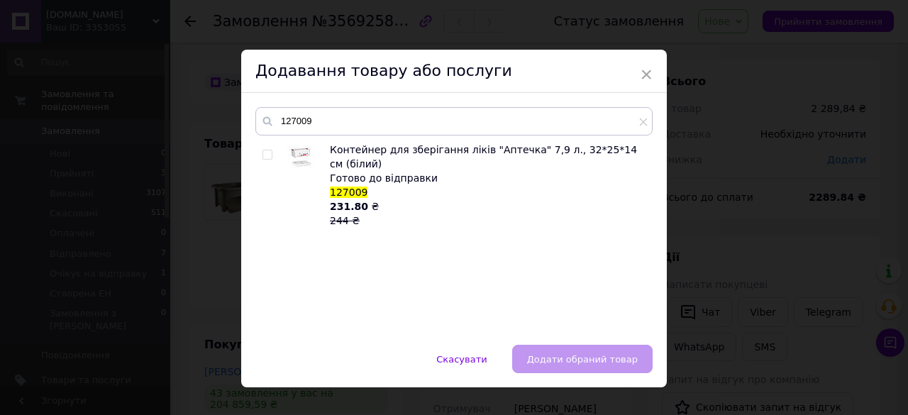
click at [270, 150] on span at bounding box center [267, 155] width 10 height 10
click at [270, 150] on input "checkbox" at bounding box center [266, 154] width 9 height 9
checkbox input "true"
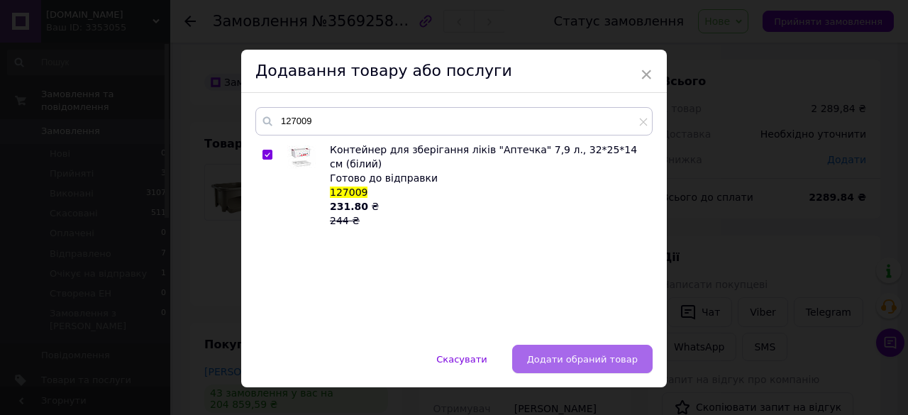
click at [589, 354] on span "Додати обраний товар" at bounding box center [582, 359] width 111 height 11
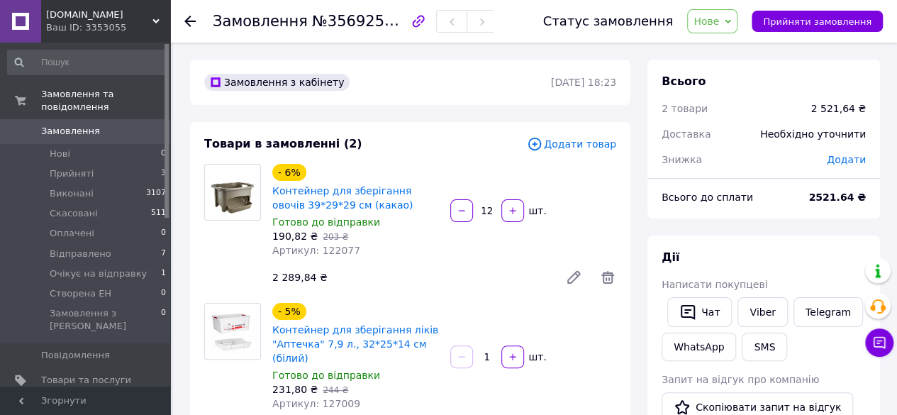
drag, startPoint x: 610, startPoint y: 280, endPoint x: 575, endPoint y: 292, distance: 36.6
click at [610, 280] on icon at bounding box center [607, 277] width 17 height 17
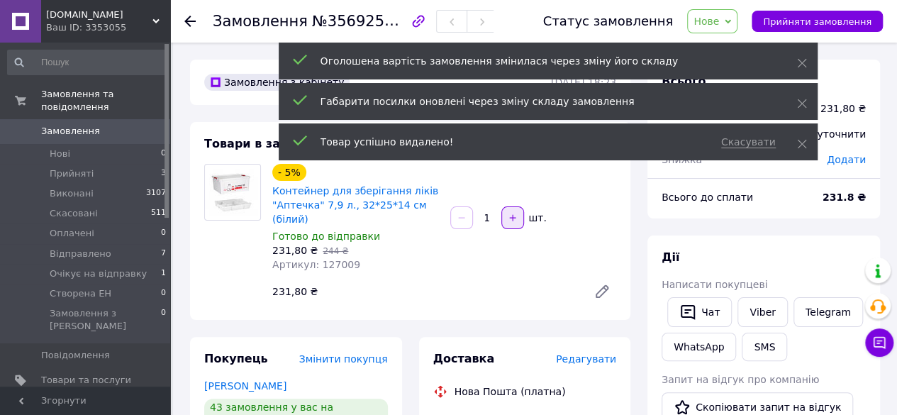
click at [508, 213] on icon "button" at bounding box center [513, 218] width 10 height 10
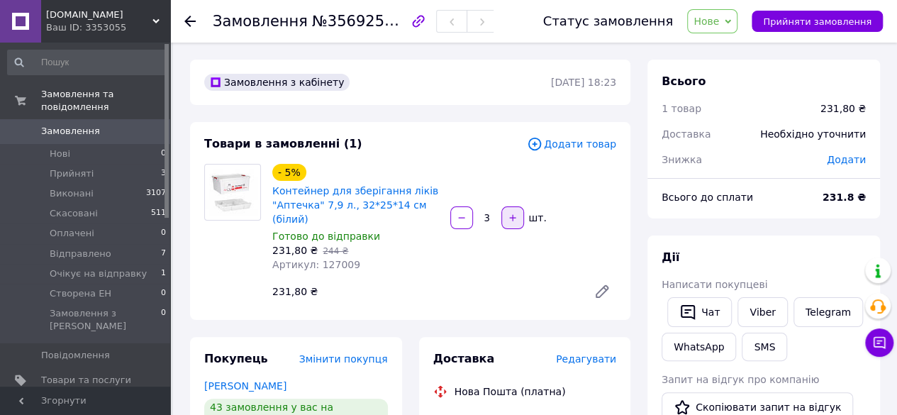
click at [508, 213] on icon "button" at bounding box center [513, 218] width 10 height 10
click at [507, 211] on div at bounding box center [513, 217] width 26 height 23
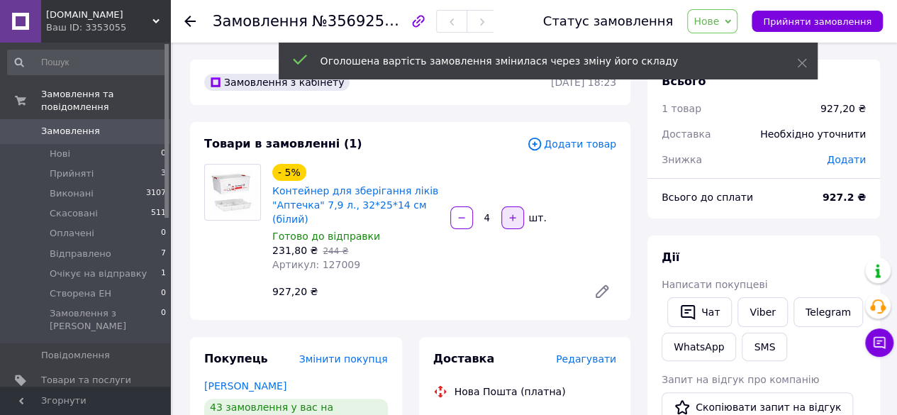
click at [514, 214] on icon "button" at bounding box center [512, 217] width 6 height 6
type input "5"
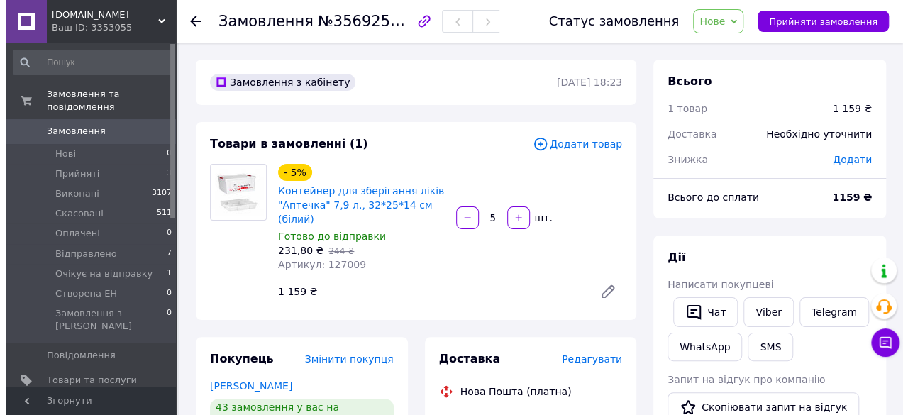
scroll to position [71, 0]
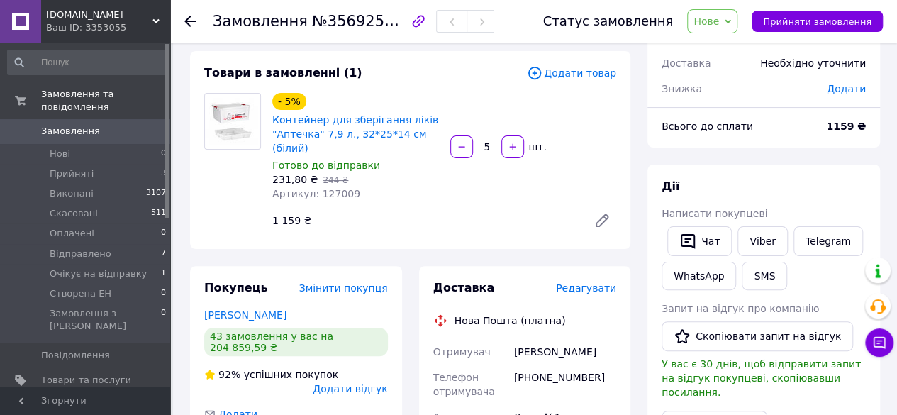
click at [719, 21] on span "Нове" at bounding box center [707, 21] width 26 height 11
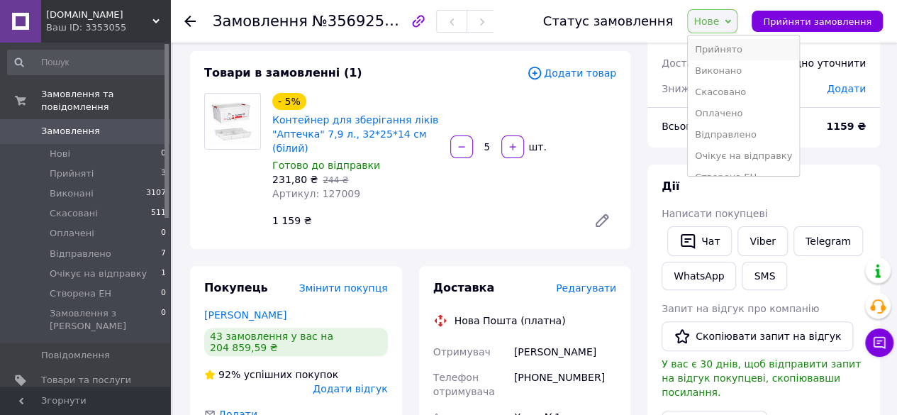
click at [732, 50] on li "Прийнято" at bounding box center [743, 49] width 111 height 21
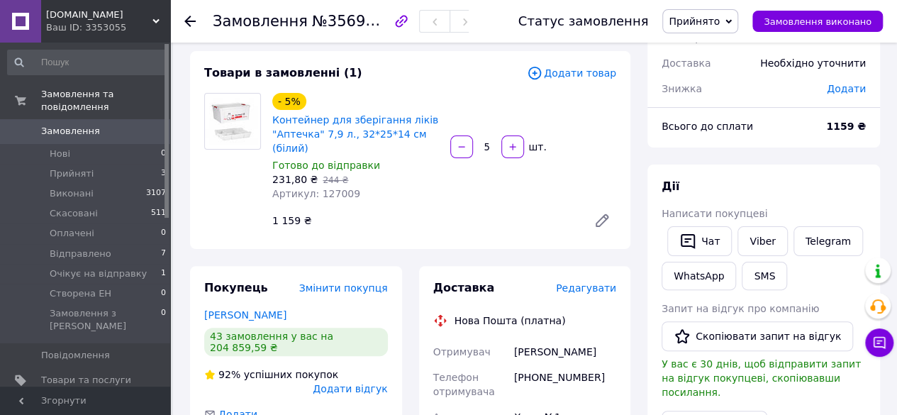
click at [590, 282] on span "Редагувати" at bounding box center [586, 287] width 60 height 11
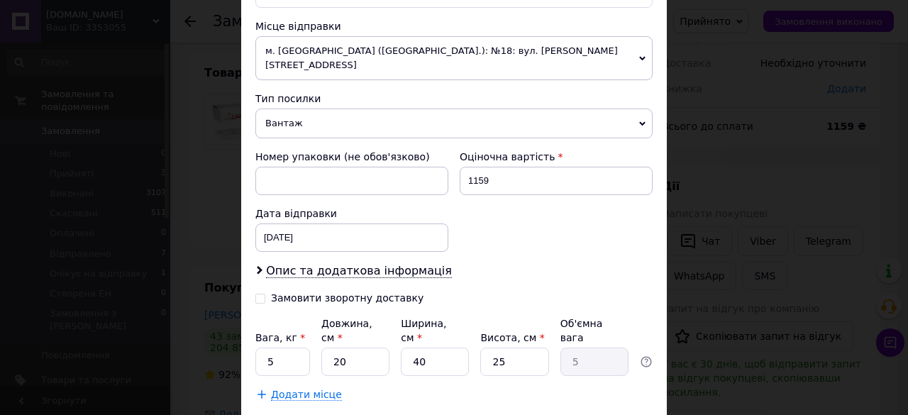
scroll to position [546, 0]
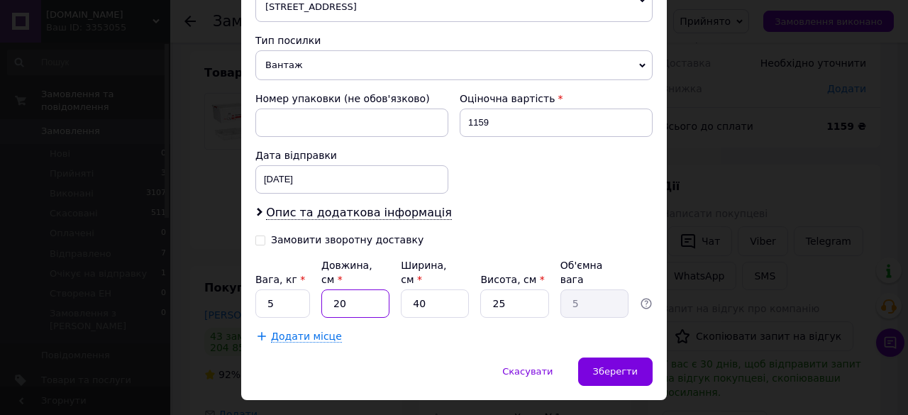
drag, startPoint x: 341, startPoint y: 262, endPoint x: 328, endPoint y: 266, distance: 13.3
click at [326, 289] on input "20" at bounding box center [355, 303] width 68 height 28
type input "4"
type input "1"
type input "47"
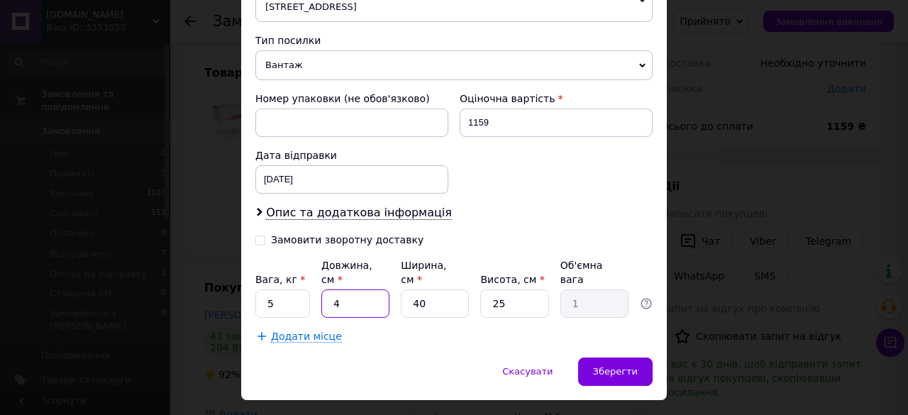
type input "11.75"
type input "47"
drag, startPoint x: 423, startPoint y: 270, endPoint x: 404, endPoint y: 278, distance: 20.0
click at [402, 289] on input "40" at bounding box center [435, 303] width 68 height 28
type input "3"
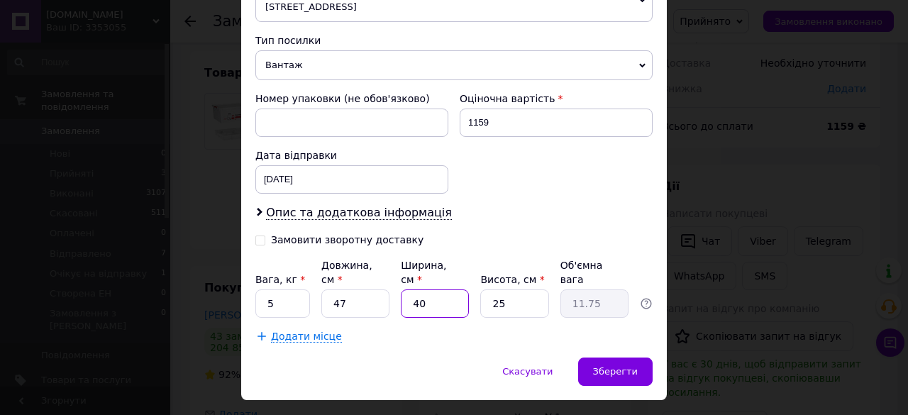
type input "0.88"
type input "30"
type input "8.81"
type input "30"
drag, startPoint x: 496, startPoint y: 275, endPoint x: 486, endPoint y: 276, distance: 10.0
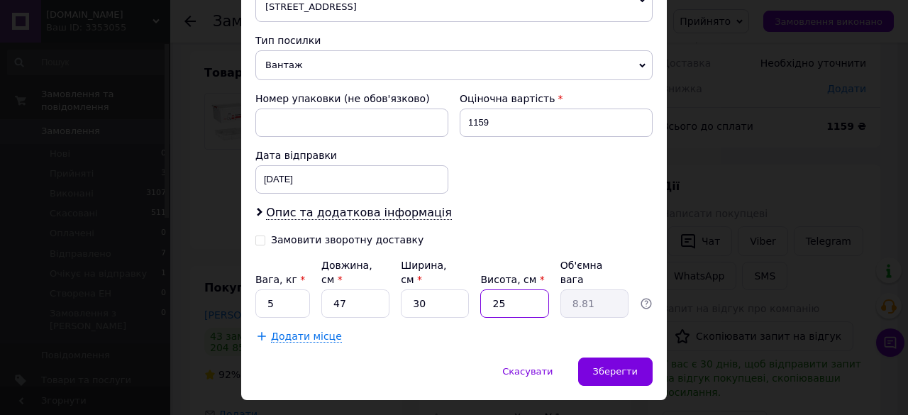
click at [486, 289] on input "25" at bounding box center [514, 303] width 68 height 28
type input "3"
type input "1.06"
type input "33"
type input "11.63"
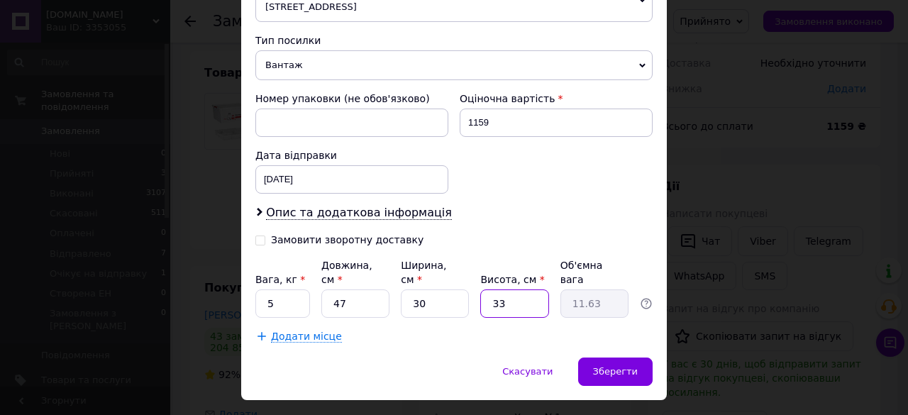
type input "33"
drag, startPoint x: 272, startPoint y: 271, endPoint x: 264, endPoint y: 270, distance: 7.8
click at [264, 289] on input "5" at bounding box center [282, 303] width 55 height 28
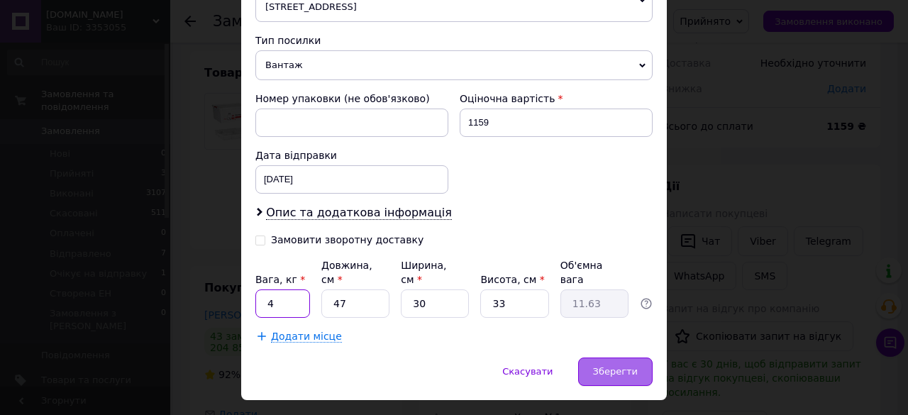
type input "4"
click at [637, 358] on div "Зберегти" at bounding box center [615, 372] width 74 height 28
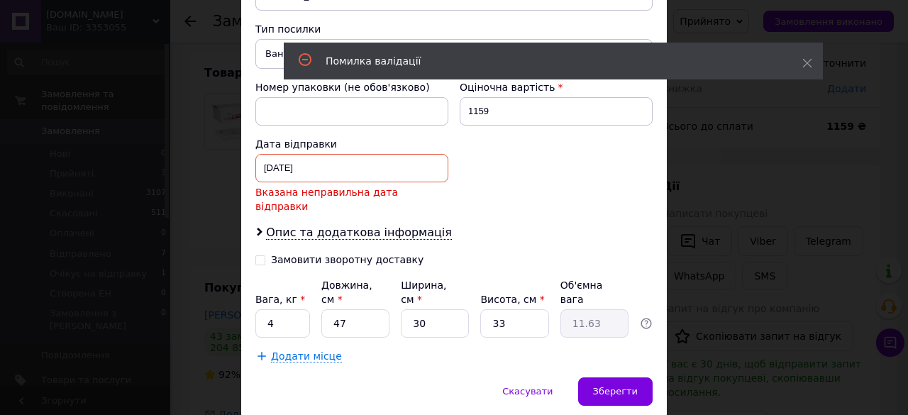
scroll to position [563, 0]
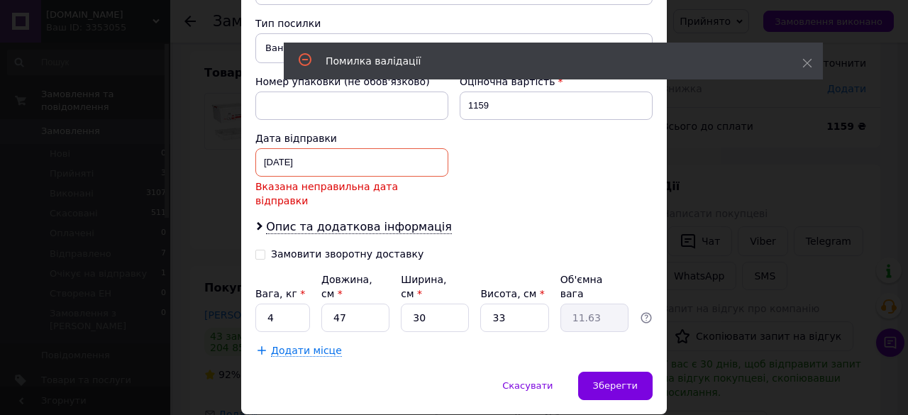
click at [323, 131] on div "Дата відправки" at bounding box center [351, 138] width 193 height 14
click at [323, 148] on div "08.08.2025 < 2025 > < Август > Пн Вт Ср Чт Пт Сб Вс 28 29 30 31 1 2 3 4 5 6 7 8…" at bounding box center [351, 162] width 193 height 28
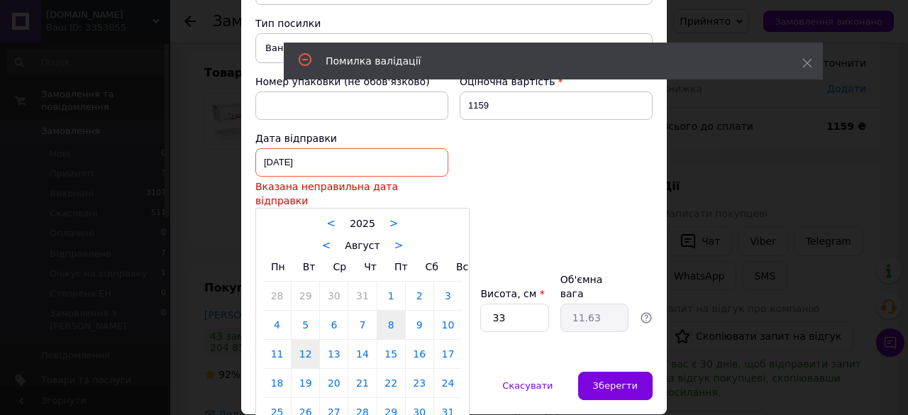
click at [297, 340] on link "12" at bounding box center [306, 354] width 28 height 28
type input "[DATE]"
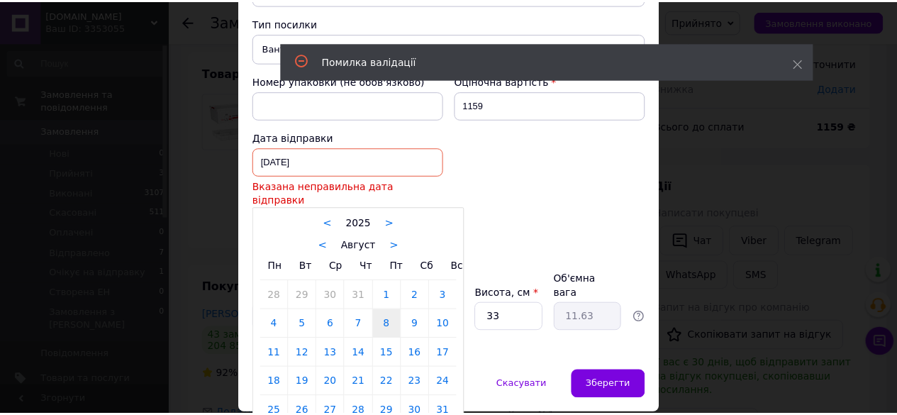
scroll to position [546, 0]
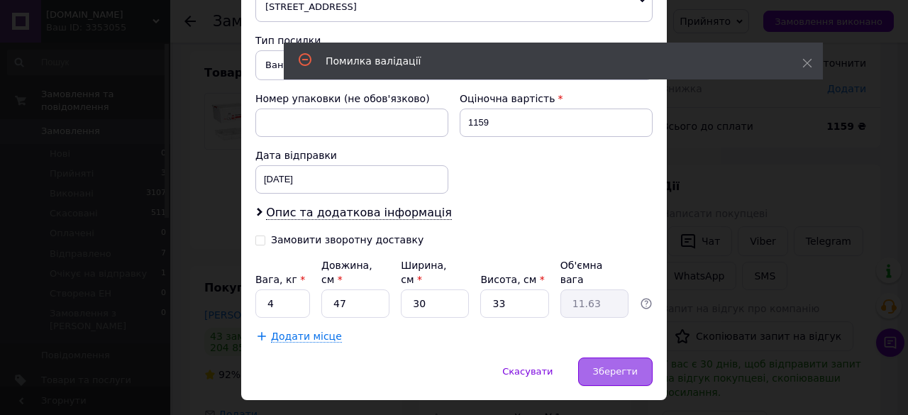
click at [608, 366] on span "Зберегти" at bounding box center [615, 371] width 45 height 11
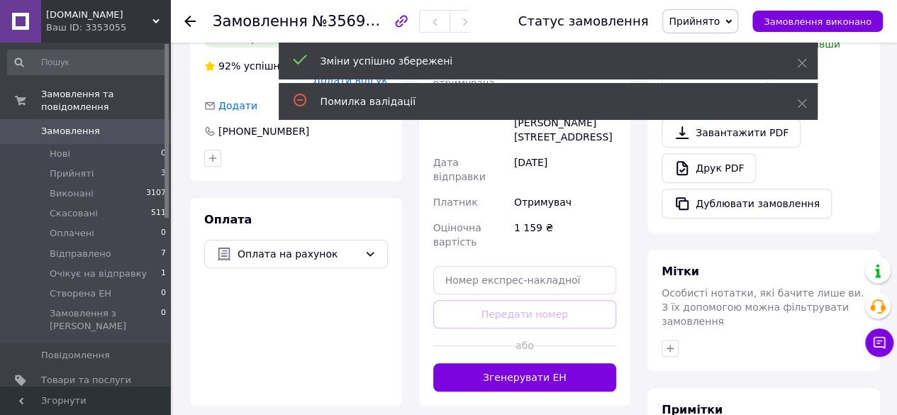
scroll to position [426, 0]
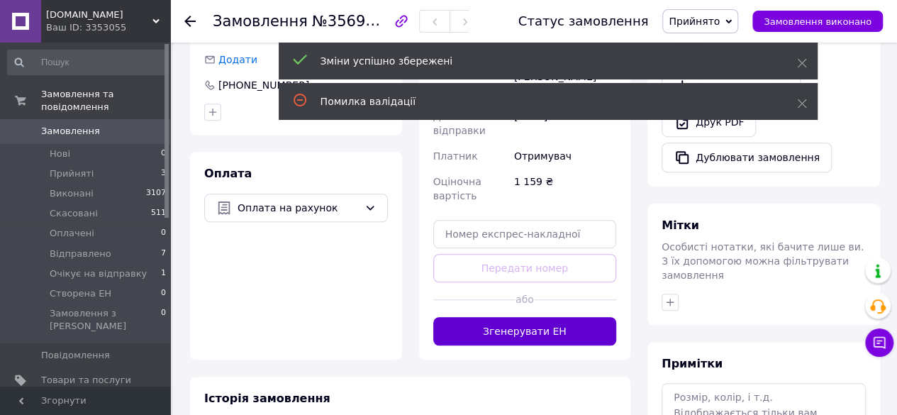
click at [522, 317] on button "Згенерувати ЕН" at bounding box center [525, 331] width 184 height 28
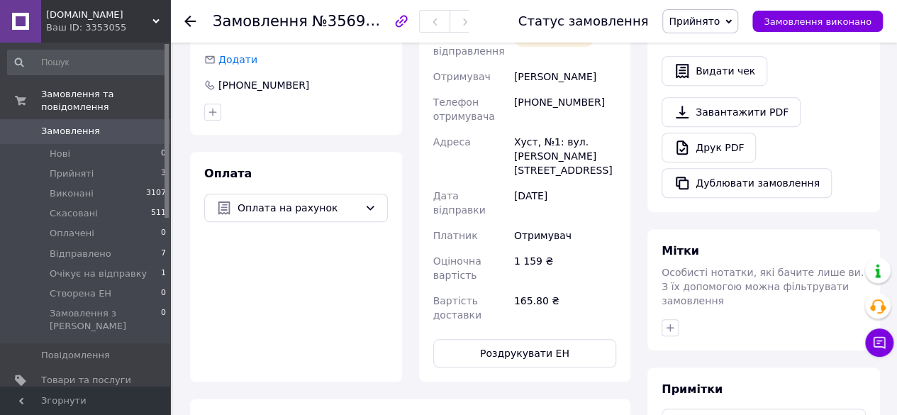
click at [191, 26] on icon at bounding box center [189, 21] width 11 height 11
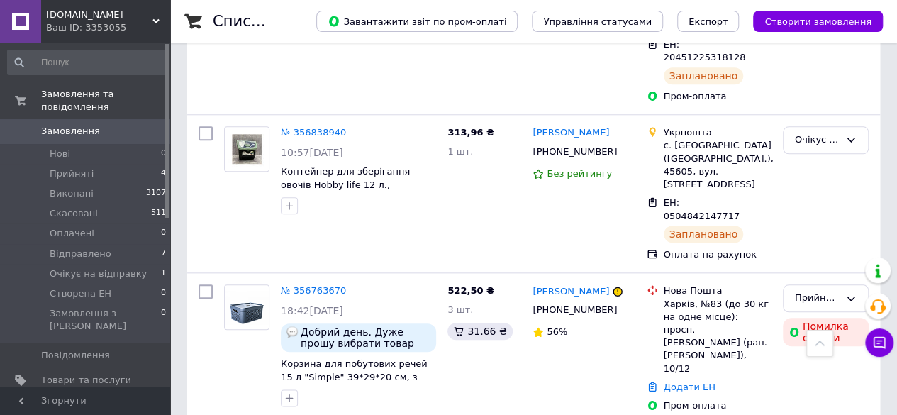
scroll to position [426, 0]
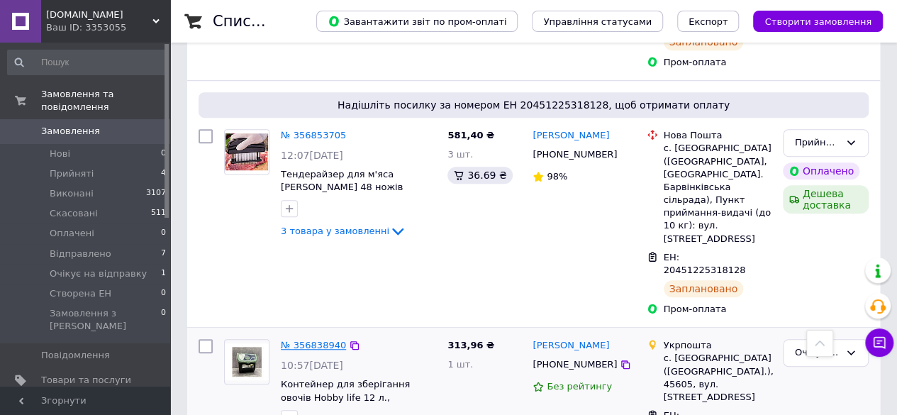
click at [302, 340] on link "№ 356838940" at bounding box center [313, 345] width 65 height 11
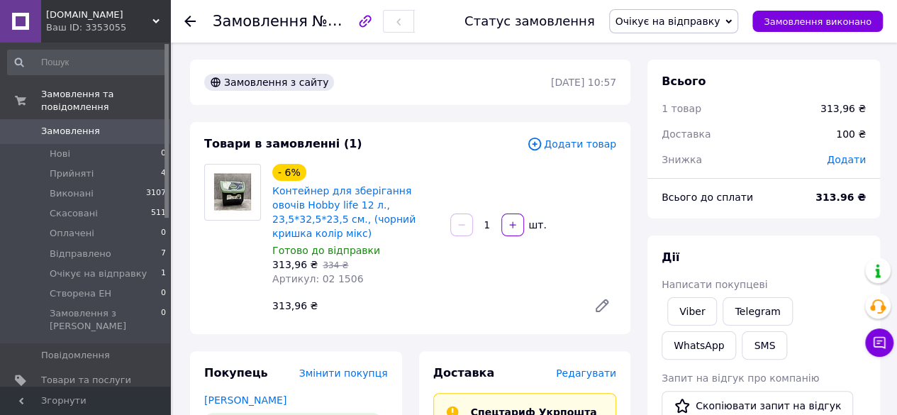
click at [192, 23] on icon at bounding box center [189, 21] width 11 height 11
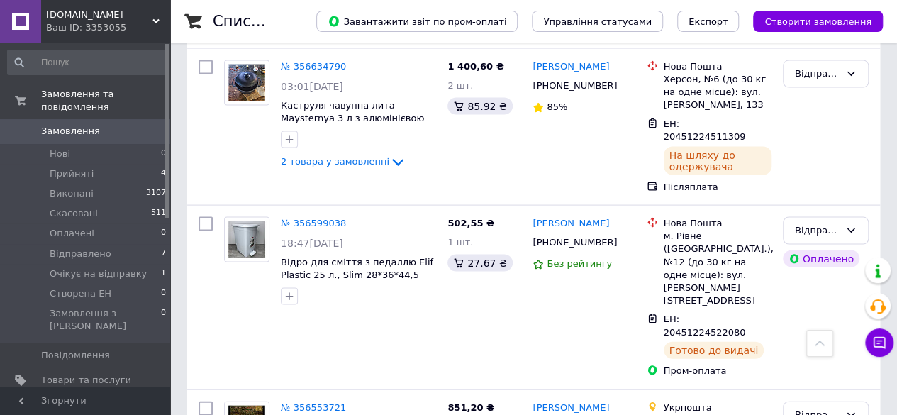
scroll to position [1419, 0]
